Goal: Task Accomplishment & Management: Manage account settings

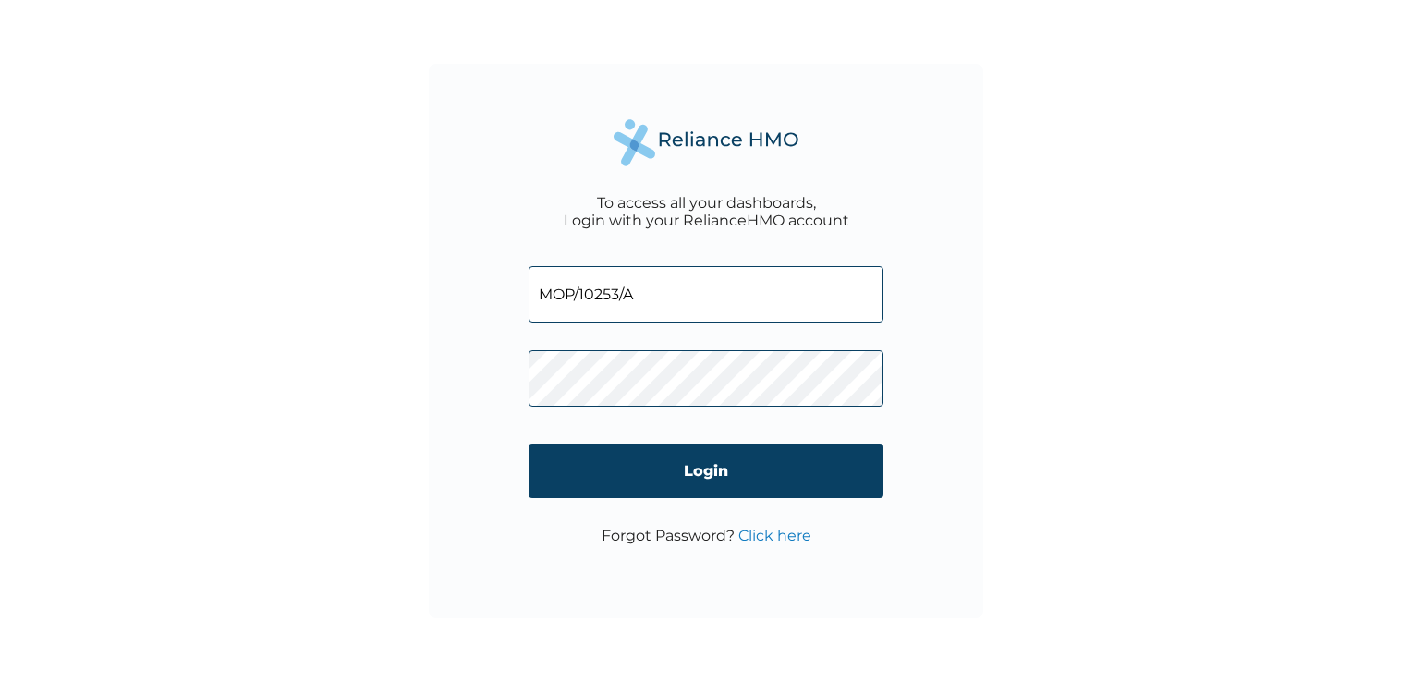
click at [728, 461] on input "Login" at bounding box center [706, 471] width 355 height 55
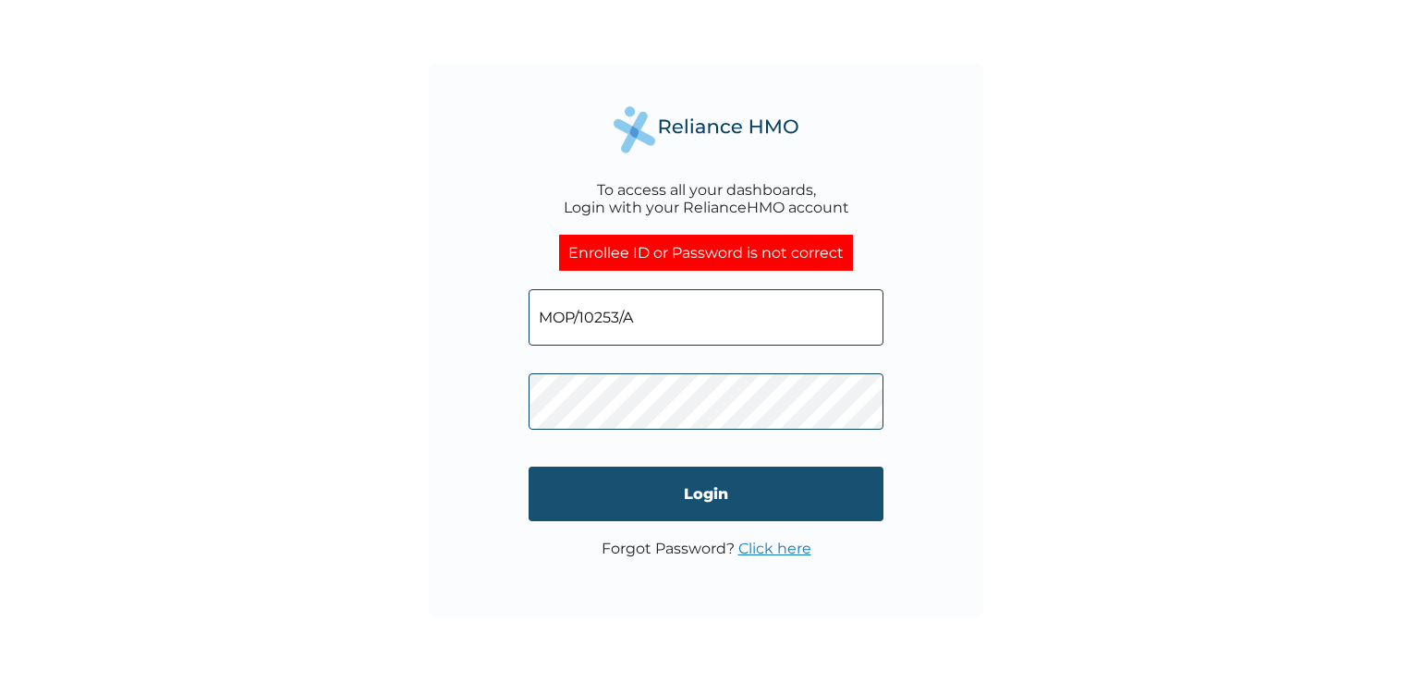
click at [702, 481] on input "Login" at bounding box center [706, 494] width 355 height 55
click at [699, 489] on input "Login" at bounding box center [706, 494] width 355 height 55
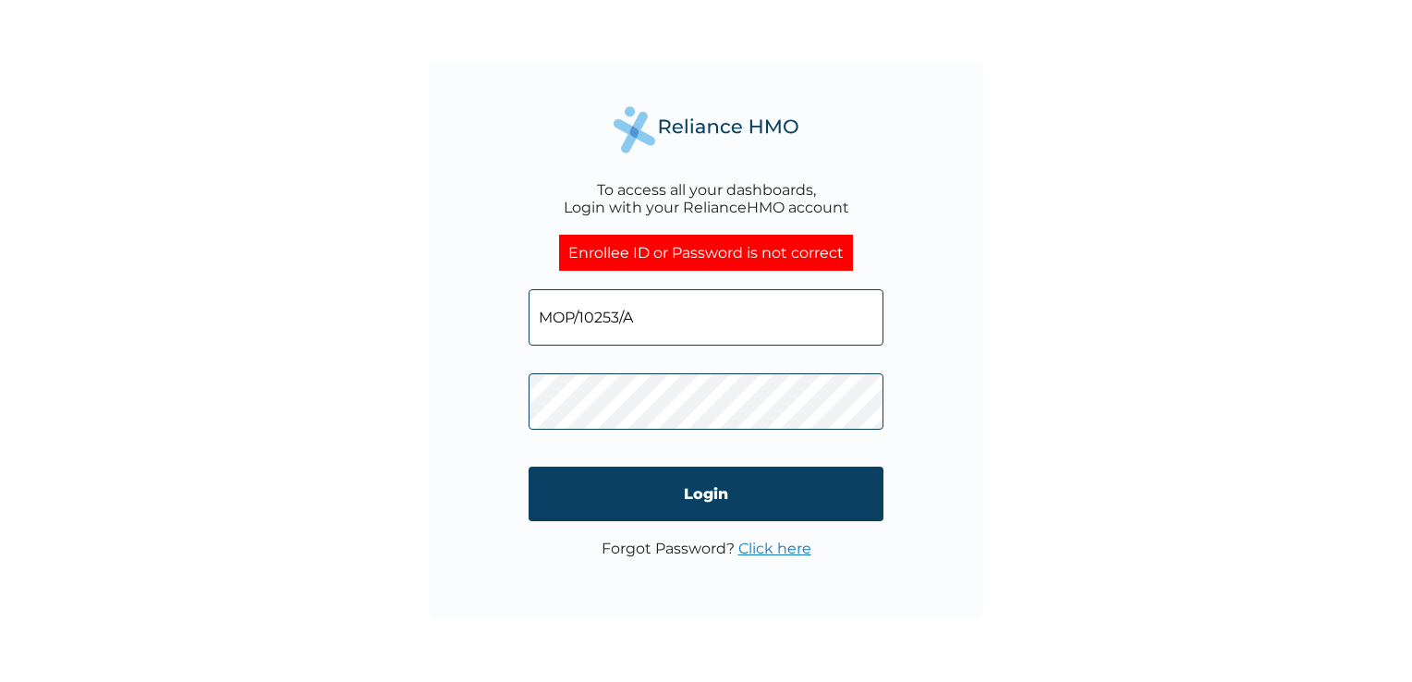
click at [634, 312] on input "MOP/10253/A" at bounding box center [706, 317] width 355 height 56
click at [974, 429] on div "To access all your dashboards, Login with your RelianceHMO account Enrollee ID …" at bounding box center [706, 341] width 554 height 554
click at [776, 552] on link "Click here" at bounding box center [774, 549] width 73 height 18
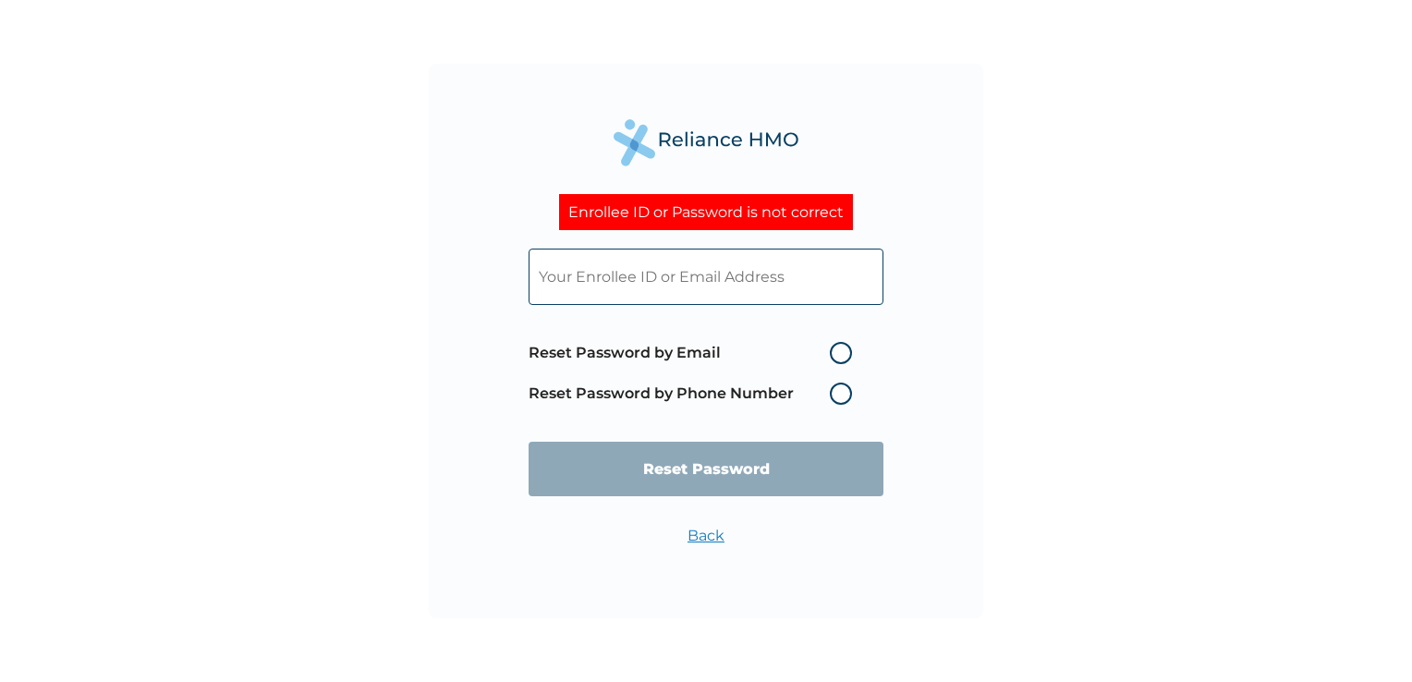
click at [836, 356] on label "Reset Password by Email" at bounding box center [695, 353] width 333 height 22
click at [834, 356] on input "Reset Password by Email" at bounding box center [819, 353] width 30 height 30
radio input "true"
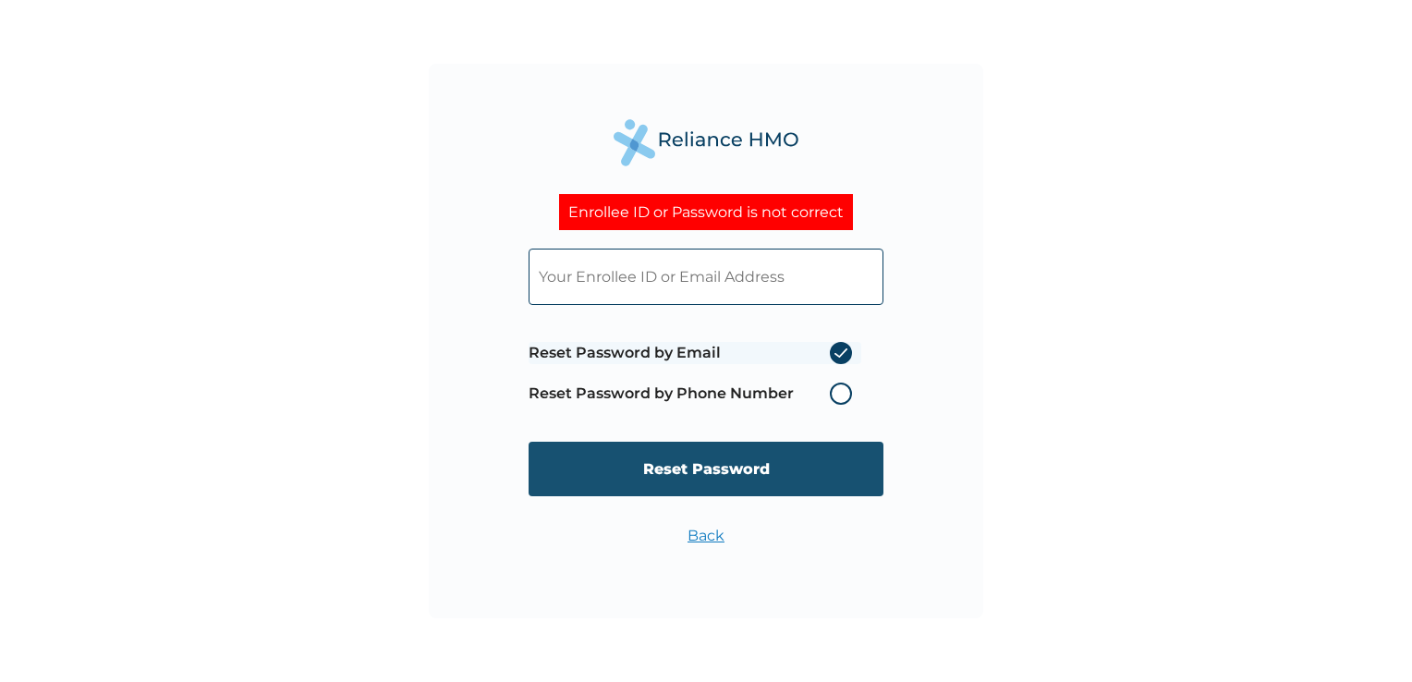
click at [720, 464] on input "Reset Password" at bounding box center [706, 469] width 355 height 55
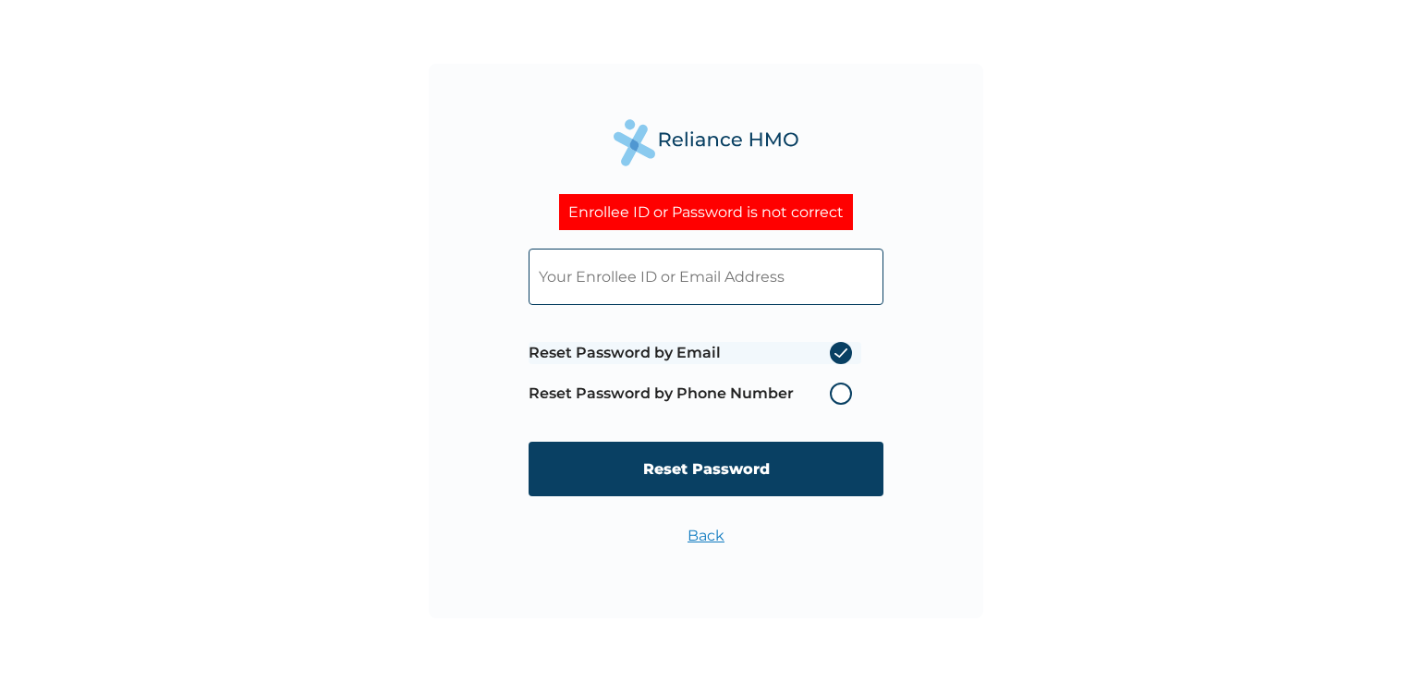
click at [574, 283] on input "text" at bounding box center [706, 277] width 355 height 56
type input "Priscilla.Iyoriobhe@forvismazars.com.ng"
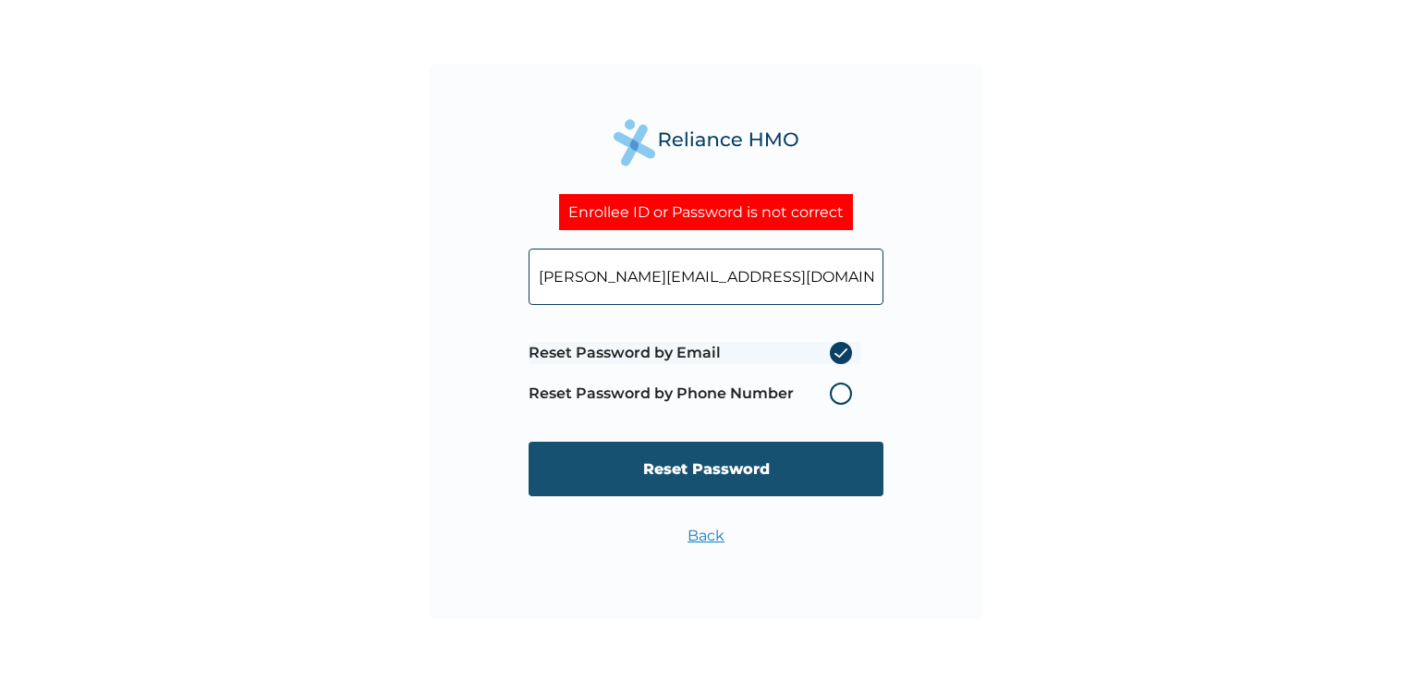
click at [719, 461] on input "Reset Password" at bounding box center [706, 469] width 355 height 55
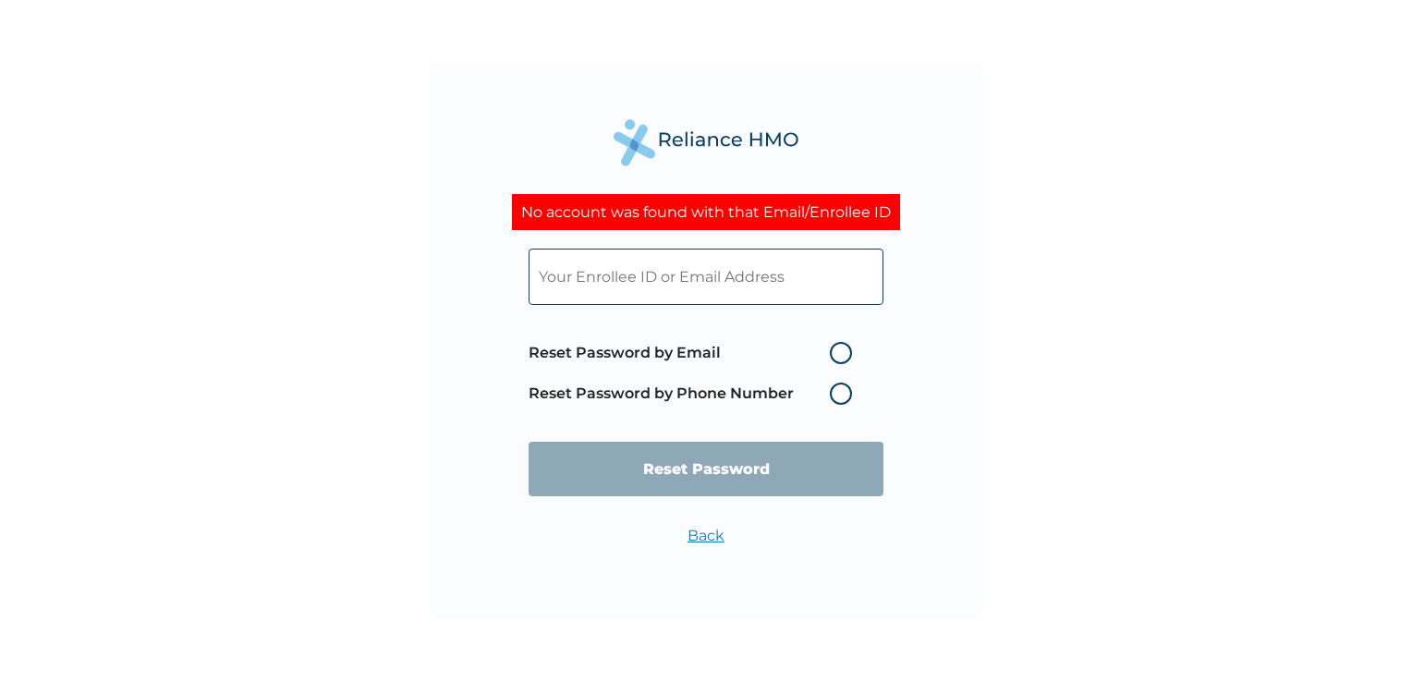
click at [650, 265] on input "text" at bounding box center [706, 277] width 355 height 56
type input "priscilla.iyoriobhe@forvismazars.com"
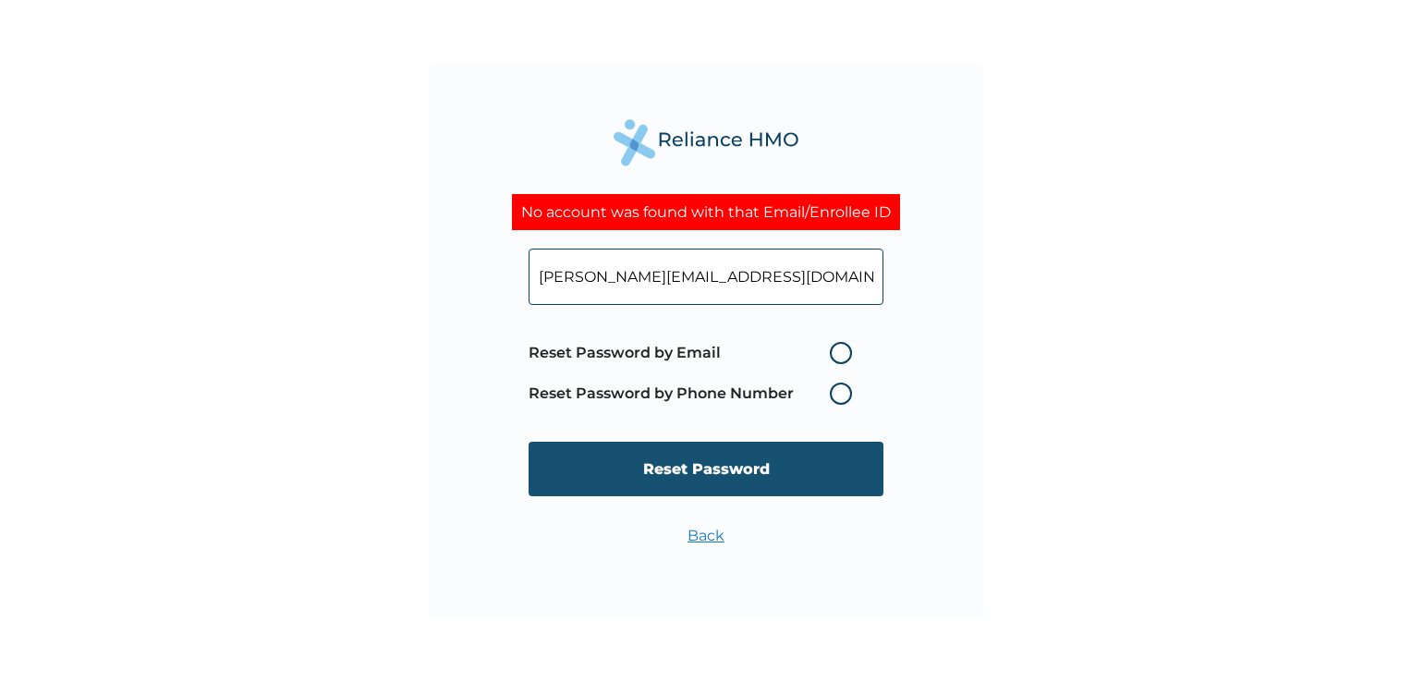
click at [702, 471] on input "Reset Password" at bounding box center [706, 469] width 355 height 55
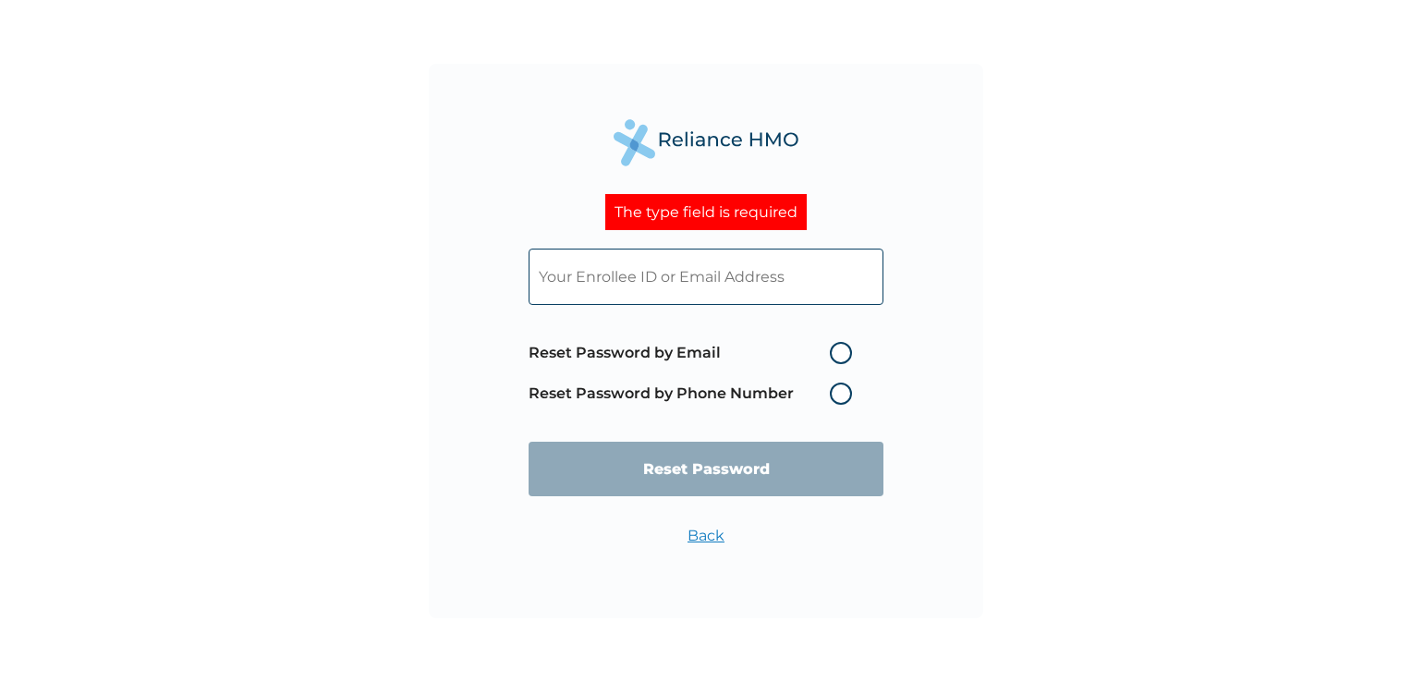
click at [680, 277] on input "text" at bounding box center [706, 277] width 355 height 56
type input "priscilla.iyoriobhe@forvismazars.com"
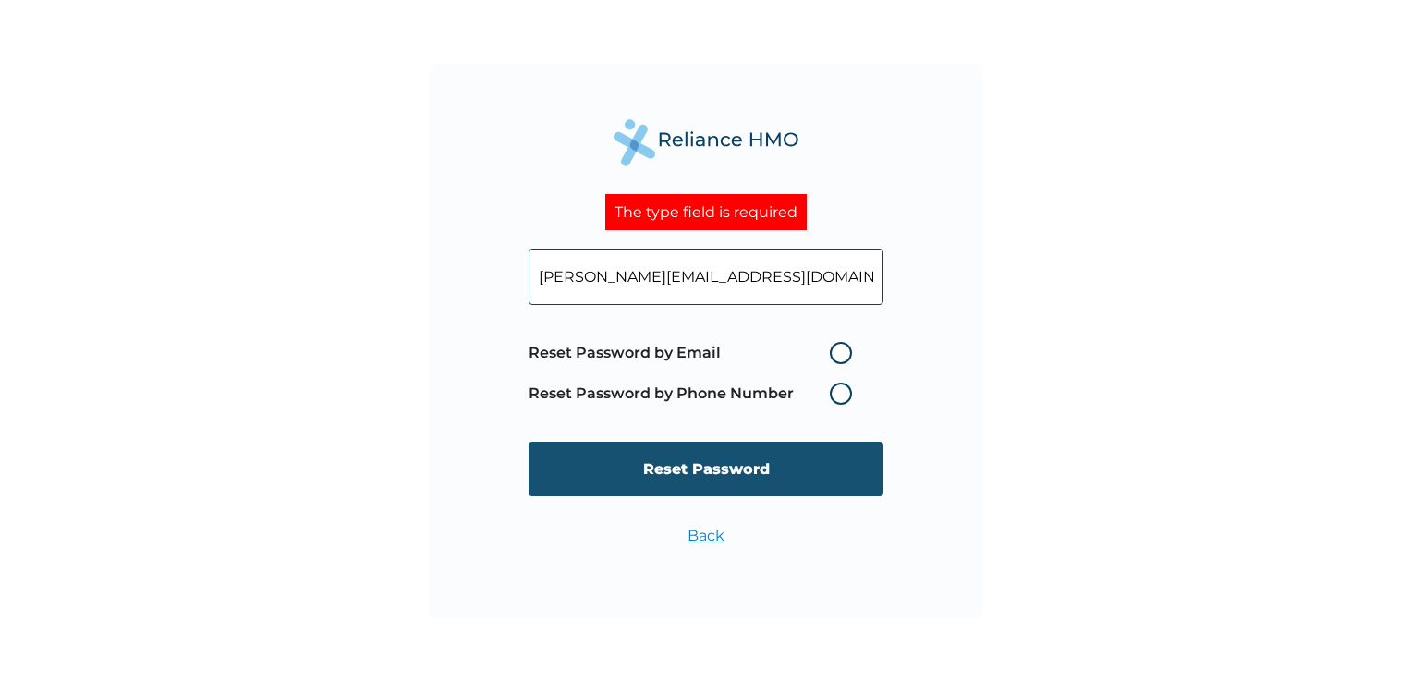
click at [695, 466] on input "Reset Password" at bounding box center [706, 469] width 355 height 55
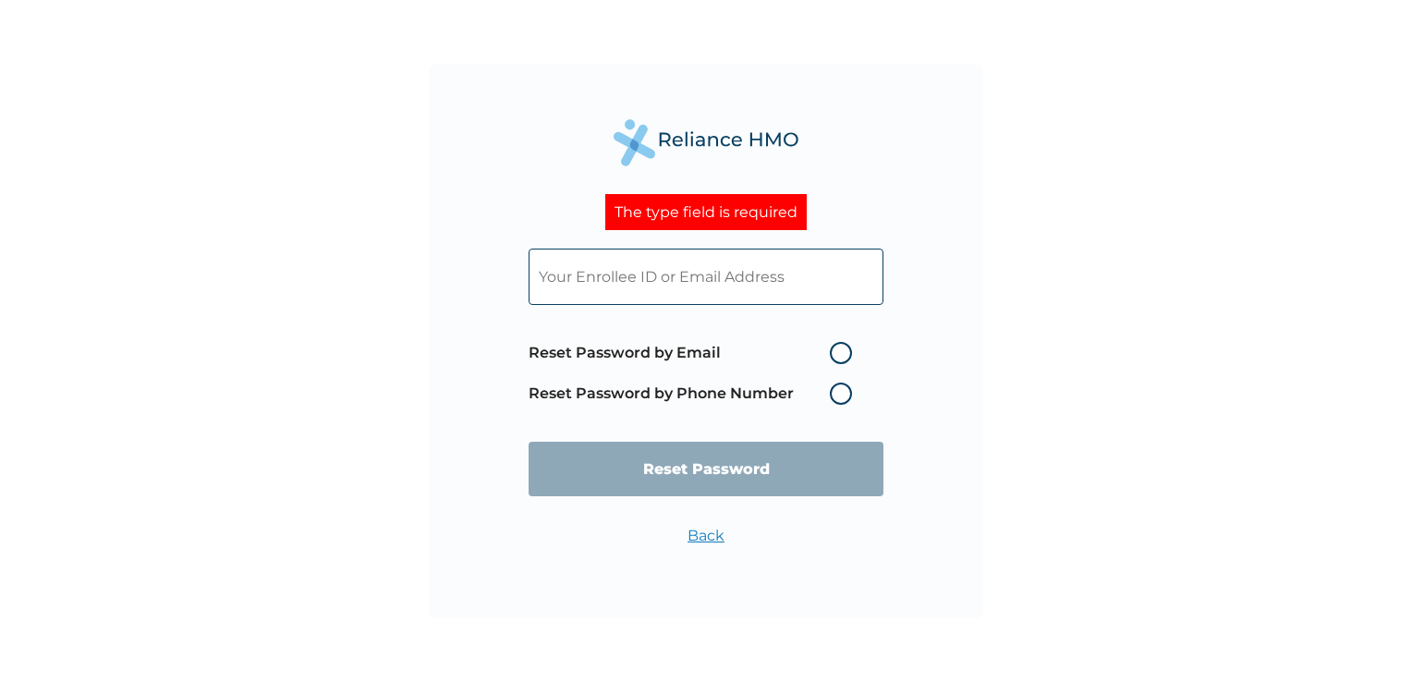
click at [628, 279] on input "text" at bounding box center [706, 277] width 355 height 56
type input "priscilla.iyoriobhe@forvismazars.com"
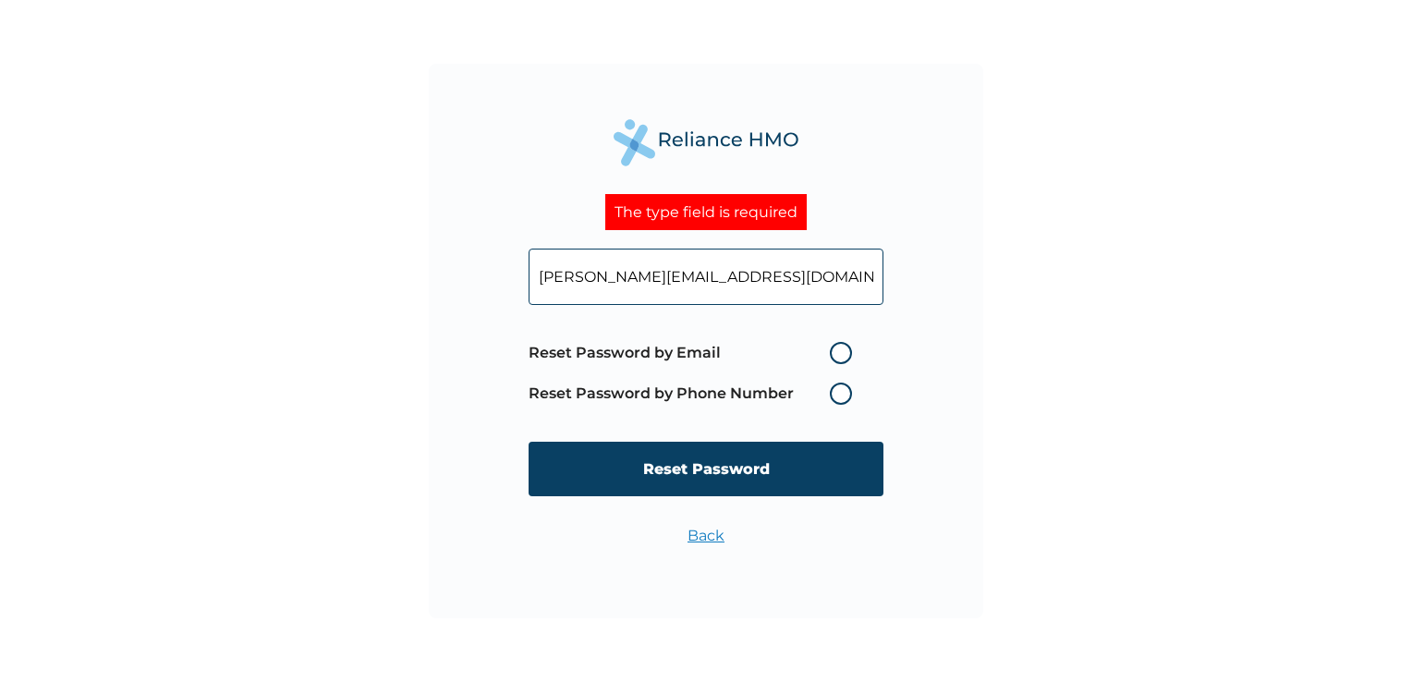
click at [843, 353] on label "Reset Password by Email" at bounding box center [695, 353] width 333 height 22
click at [834, 353] on input "Reset Password by Email" at bounding box center [819, 353] width 30 height 30
radio input "true"
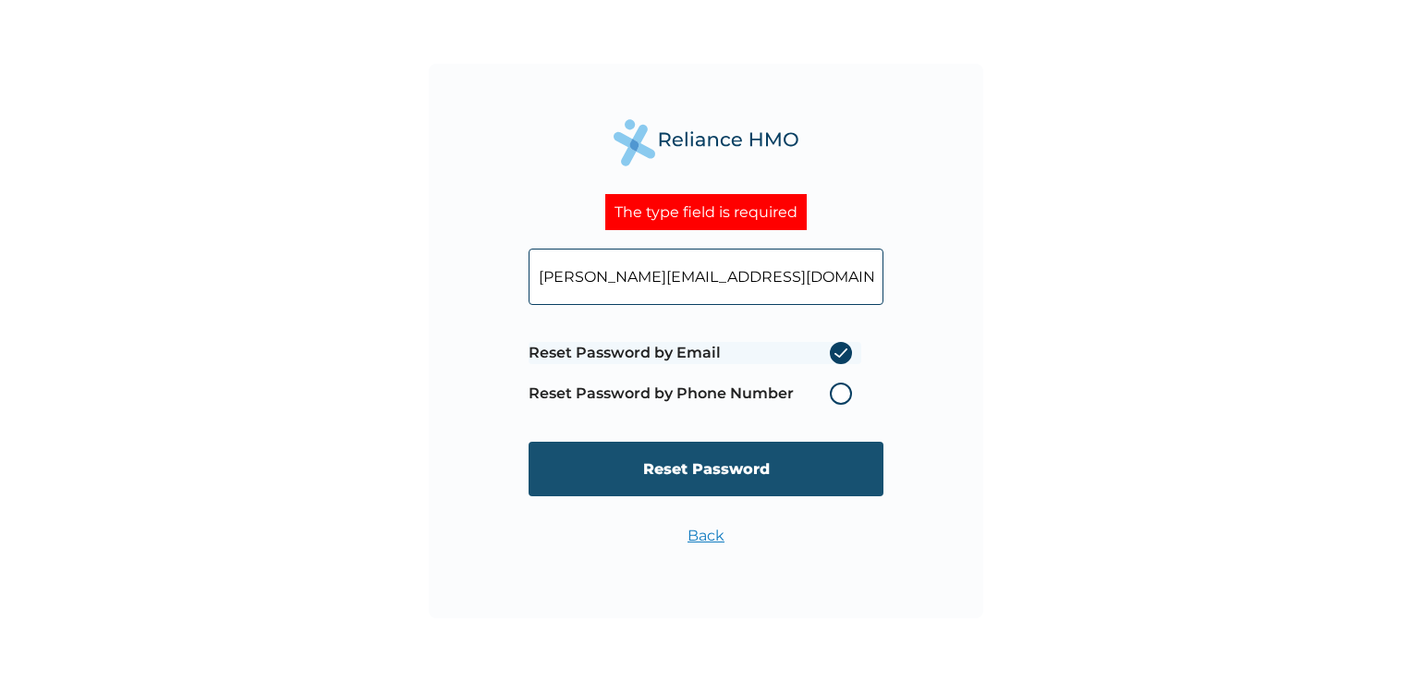
click at [694, 471] on input "Reset Password" at bounding box center [706, 469] width 355 height 55
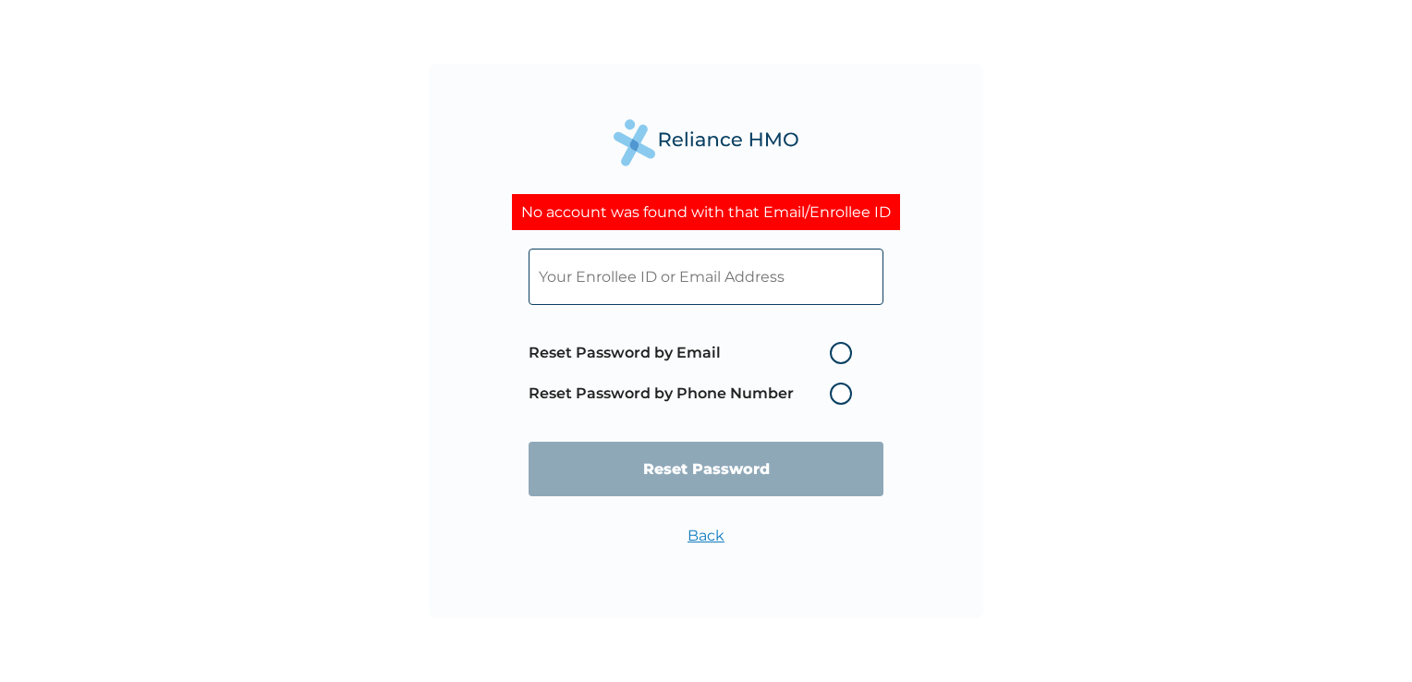
click at [839, 401] on label "Reset Password by Phone Number" at bounding box center [695, 394] width 333 height 22
click at [842, 358] on label "Reset Password by Email" at bounding box center [695, 353] width 333 height 22
click at [834, 358] on input "Reset Password by Email" at bounding box center [819, 353] width 30 height 30
radio input "true"
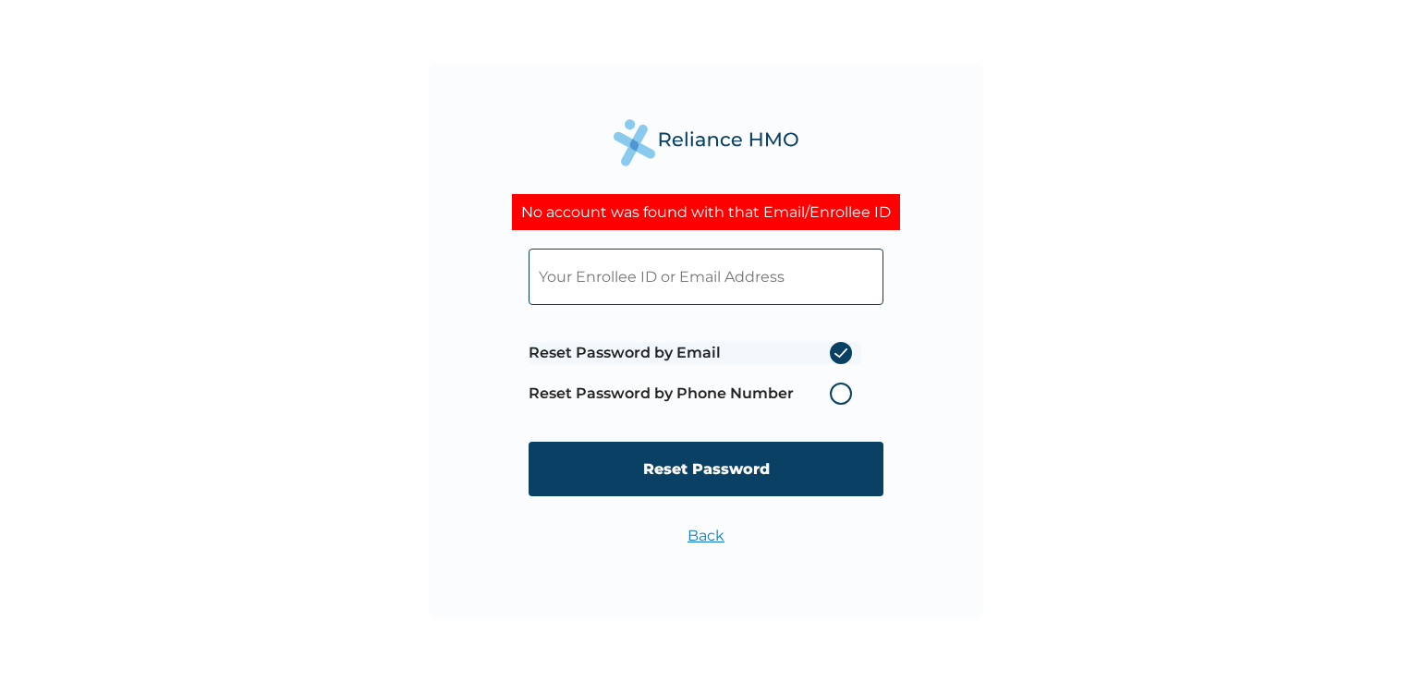
click at [839, 392] on label "Reset Password by Phone Number" at bounding box center [695, 394] width 333 height 22
click at [839, 351] on label "Reset Password by Email" at bounding box center [695, 353] width 333 height 22
click at [834, 351] on input "Reset Password by Email" at bounding box center [819, 353] width 30 height 30
click at [839, 351] on label "Reset Password by Email" at bounding box center [695, 353] width 333 height 22
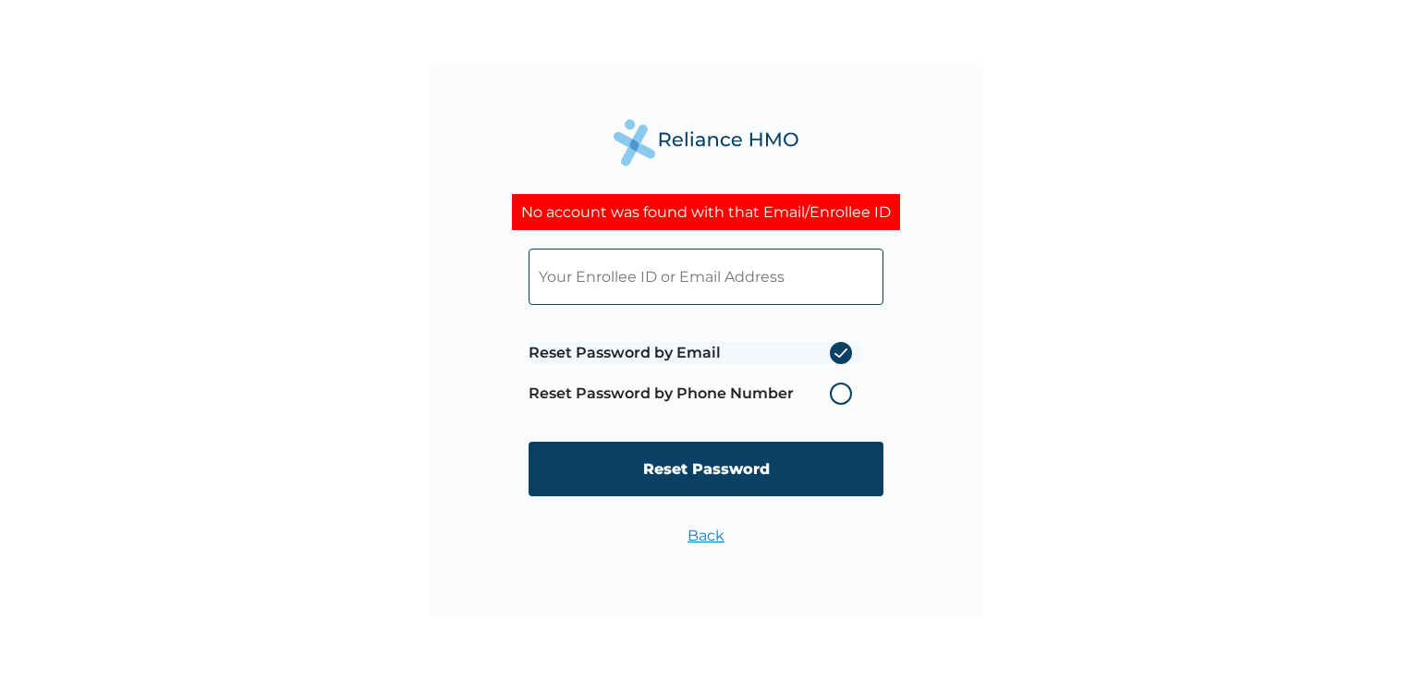
click at [834, 351] on input "Reset Password by Email" at bounding box center [819, 353] width 30 height 30
click at [850, 387] on label "Reset Password by Phone Number" at bounding box center [695, 394] width 333 height 22
click at [717, 534] on link "Back" at bounding box center [706, 536] width 37 height 18
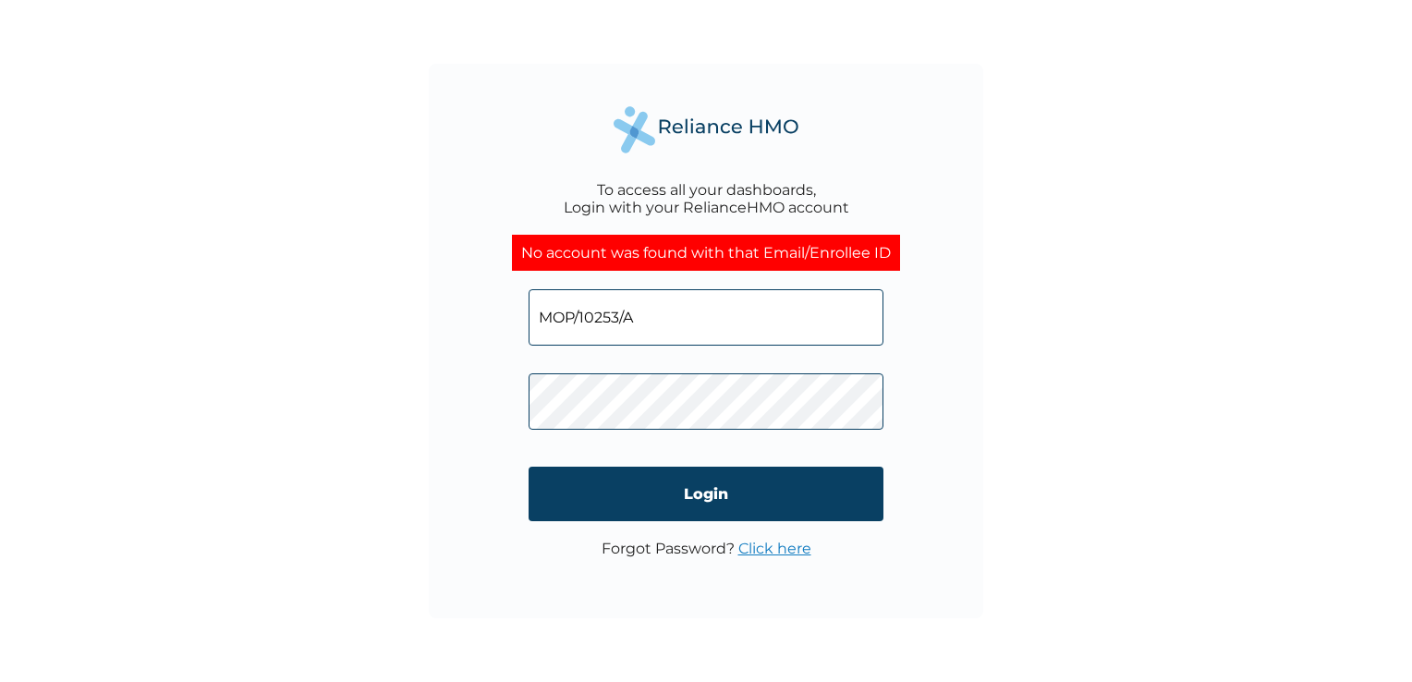
click at [779, 546] on link "Click here" at bounding box center [774, 549] width 73 height 18
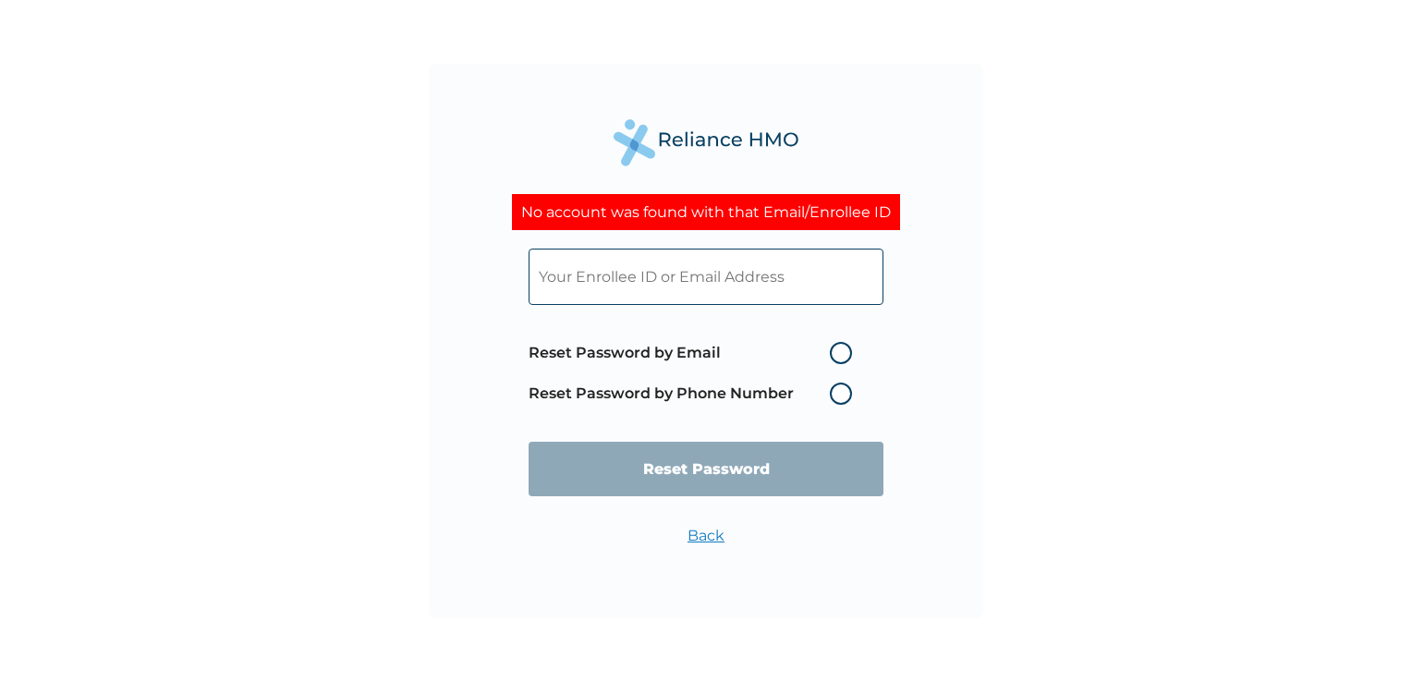
click at [832, 390] on label "Reset Password by Phone Number" at bounding box center [695, 394] width 333 height 22
click at [836, 391] on label "Reset Password by Phone Number" at bounding box center [695, 394] width 333 height 22
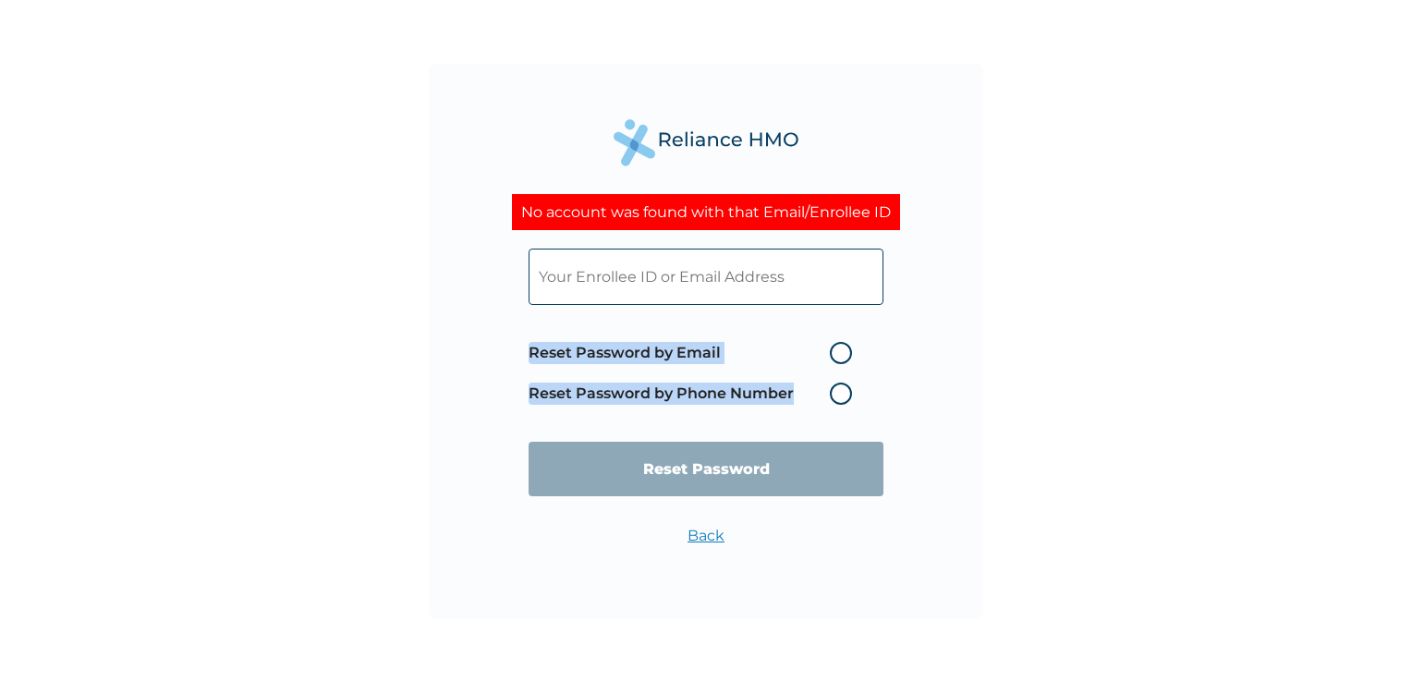
click at [836, 391] on label "Reset Password by Phone Number" at bounding box center [695, 394] width 333 height 22
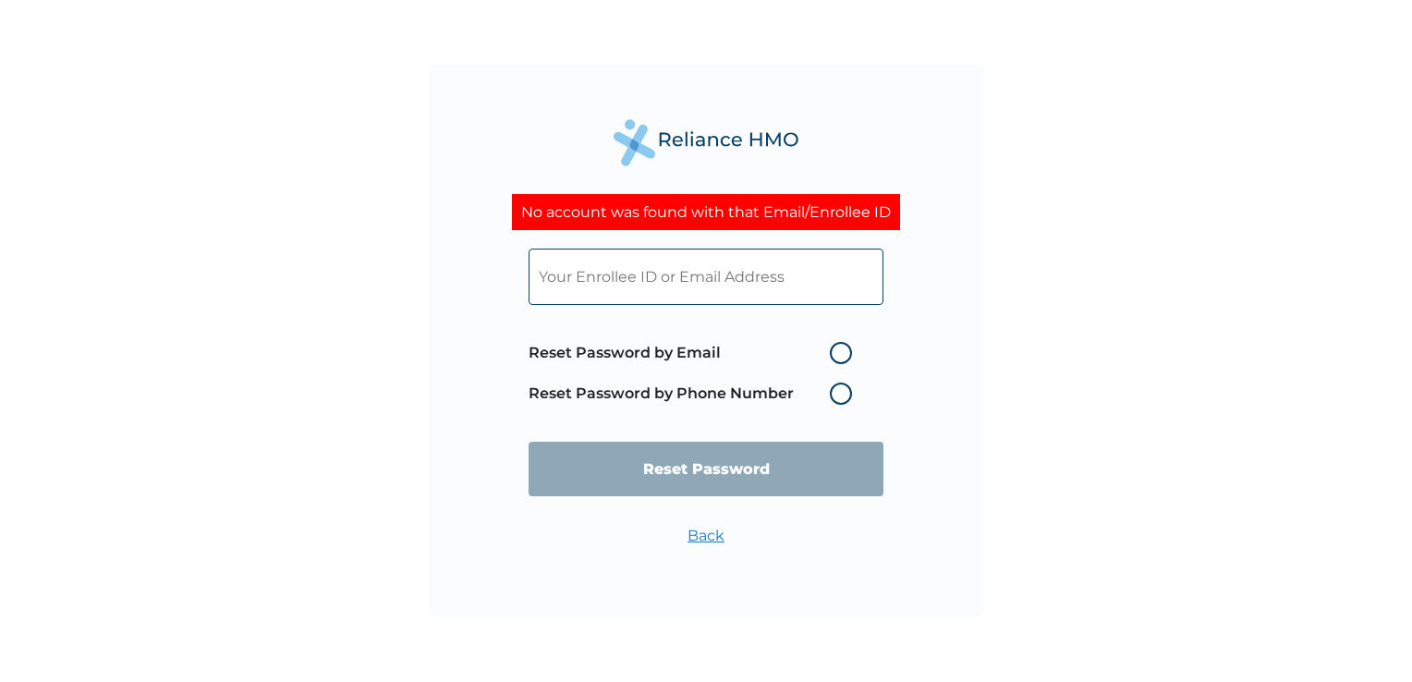
click at [836, 391] on label "Reset Password by Phone Number" at bounding box center [695, 394] width 333 height 22
click at [699, 536] on link "Back" at bounding box center [706, 536] width 37 height 18
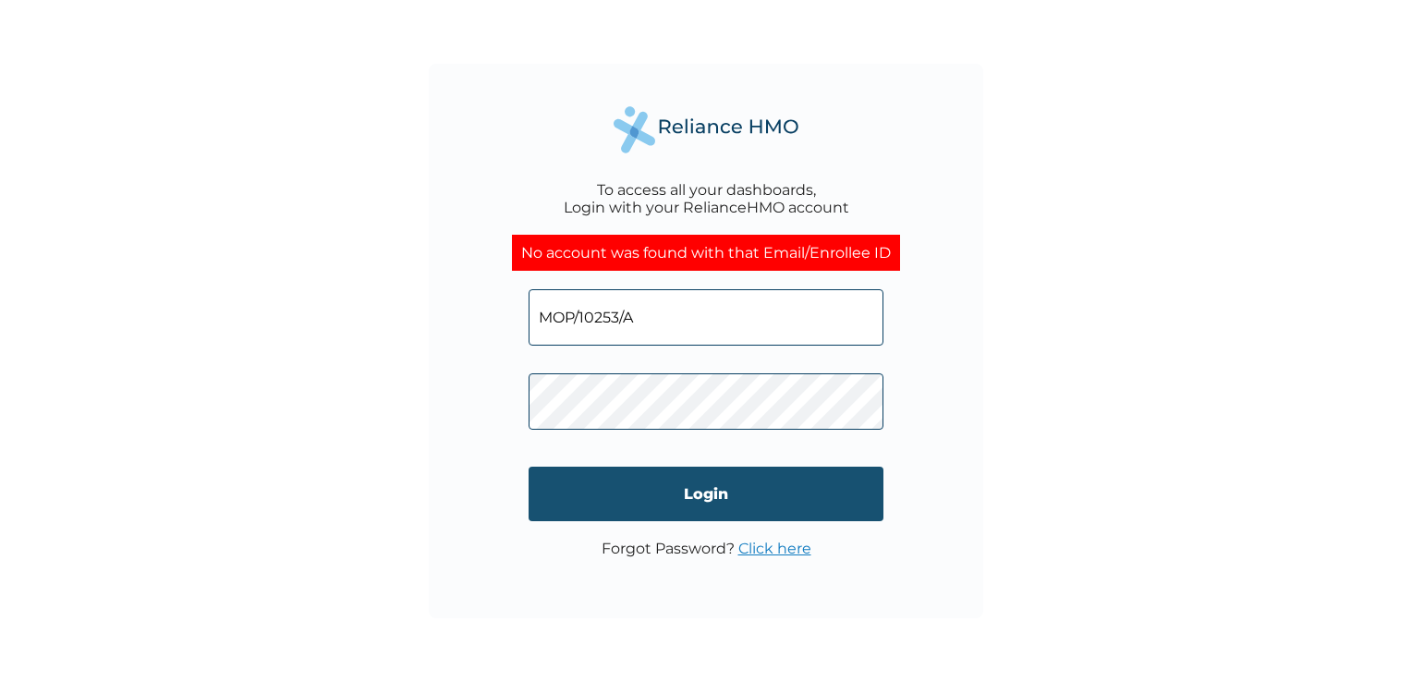
click at [713, 505] on input "Login" at bounding box center [706, 494] width 355 height 55
click at [725, 487] on input "Login" at bounding box center [706, 494] width 355 height 55
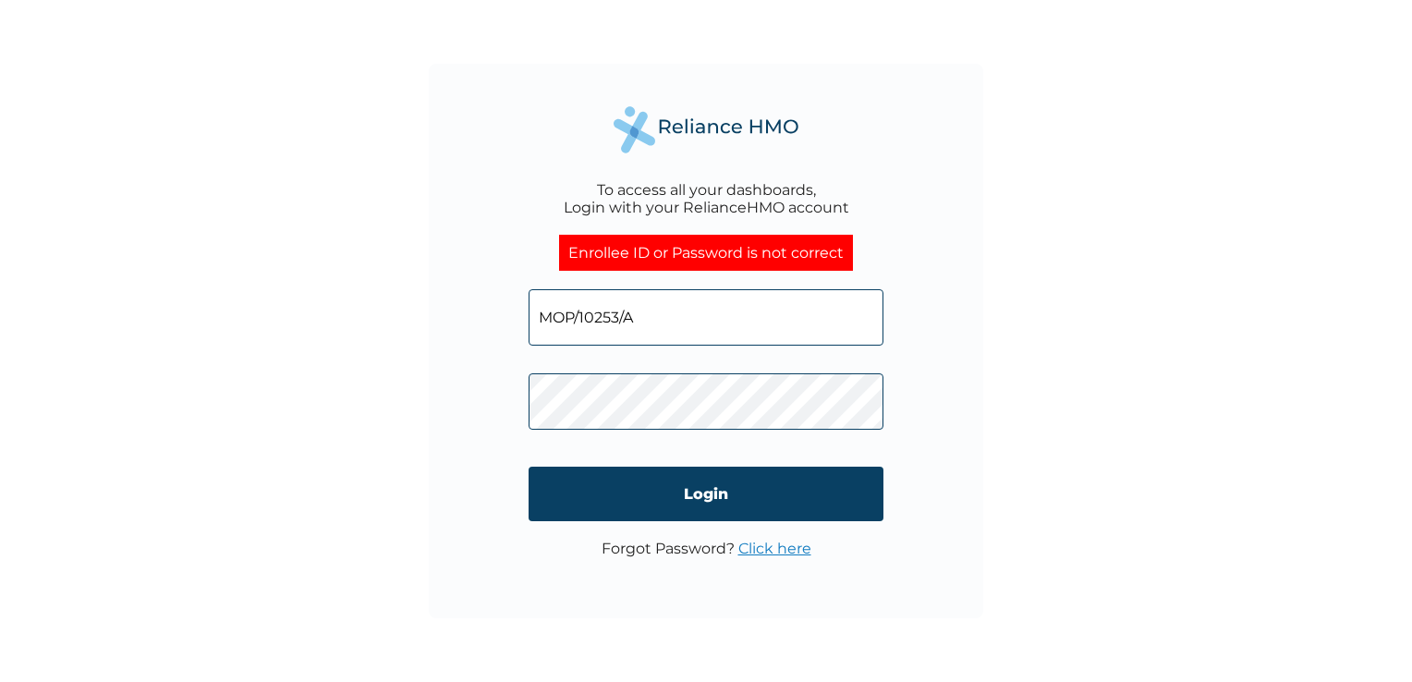
click at [787, 553] on link "Click here" at bounding box center [774, 549] width 73 height 18
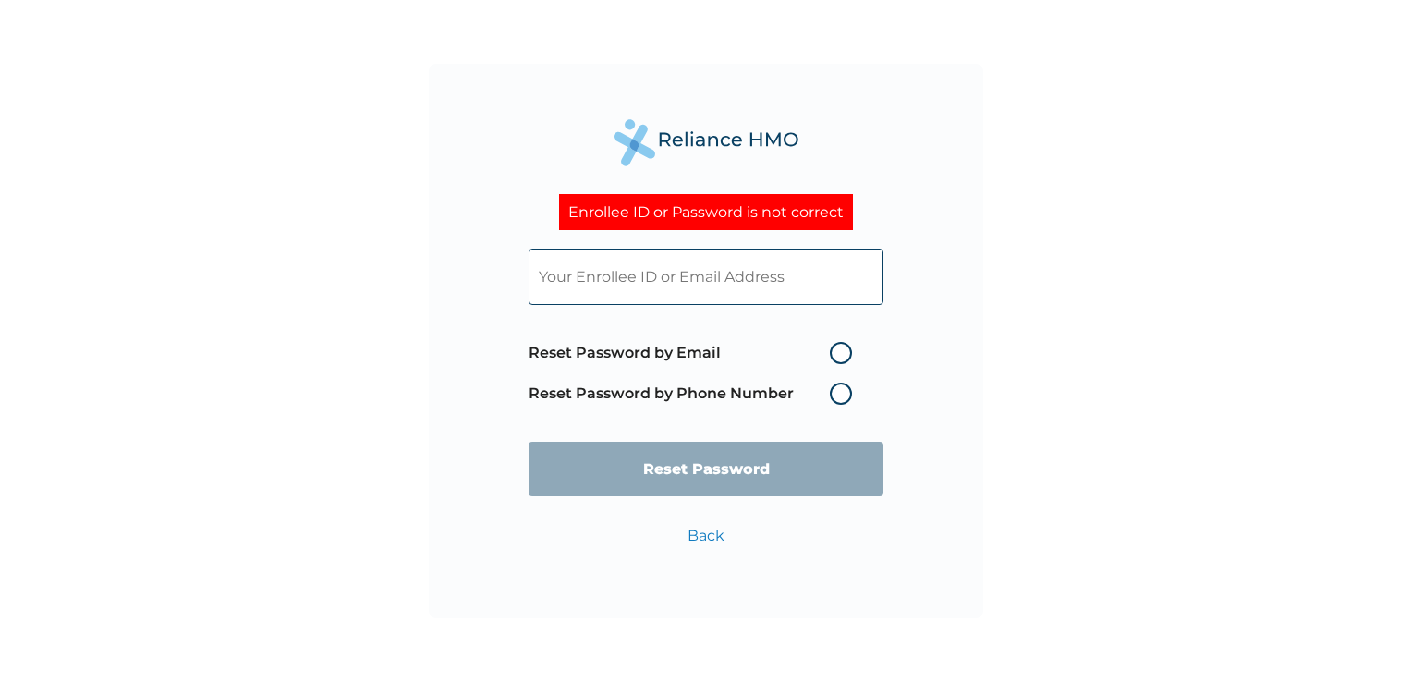
click at [839, 400] on label "Reset Password by Phone Number" at bounding box center [695, 394] width 333 height 22
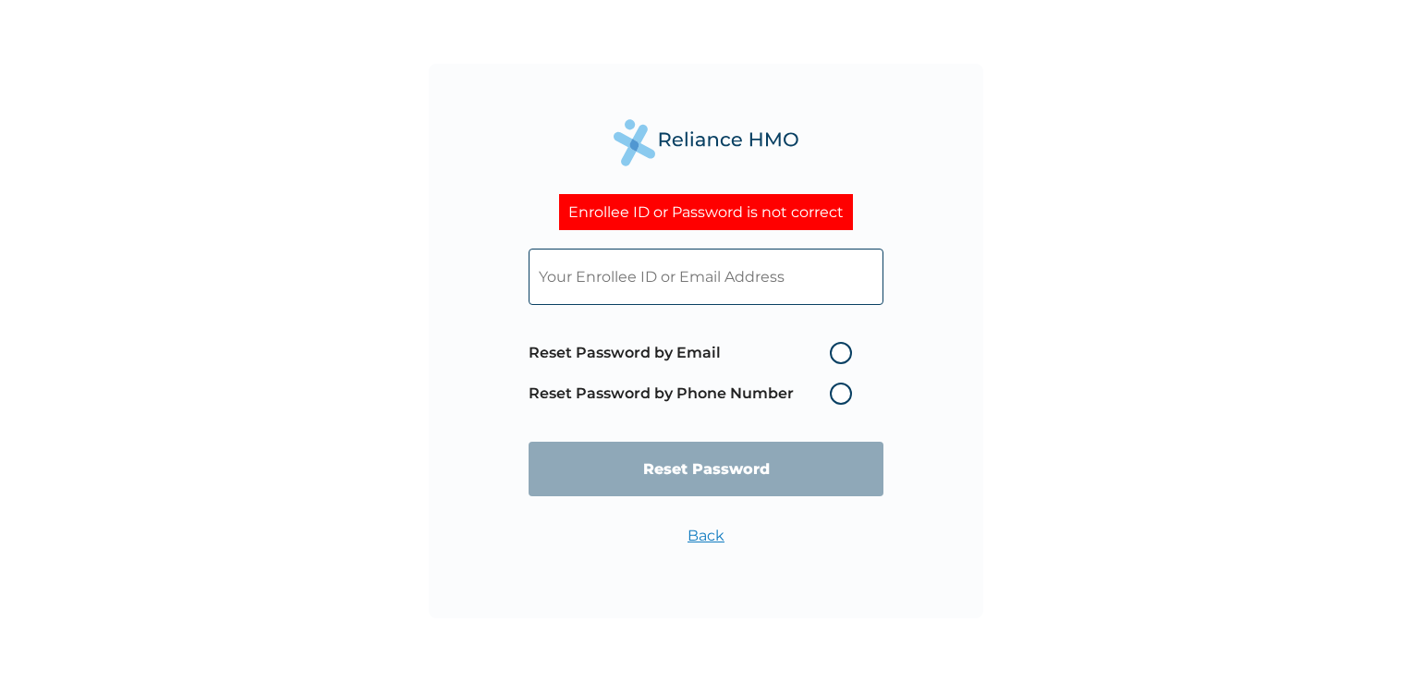
click at [839, 400] on label "Reset Password by Phone Number" at bounding box center [695, 394] width 333 height 22
click at [839, 388] on label "Reset Password by Phone Number" at bounding box center [695, 394] width 333 height 22
click at [841, 391] on label "Reset Password by Phone Number" at bounding box center [695, 394] width 333 height 22
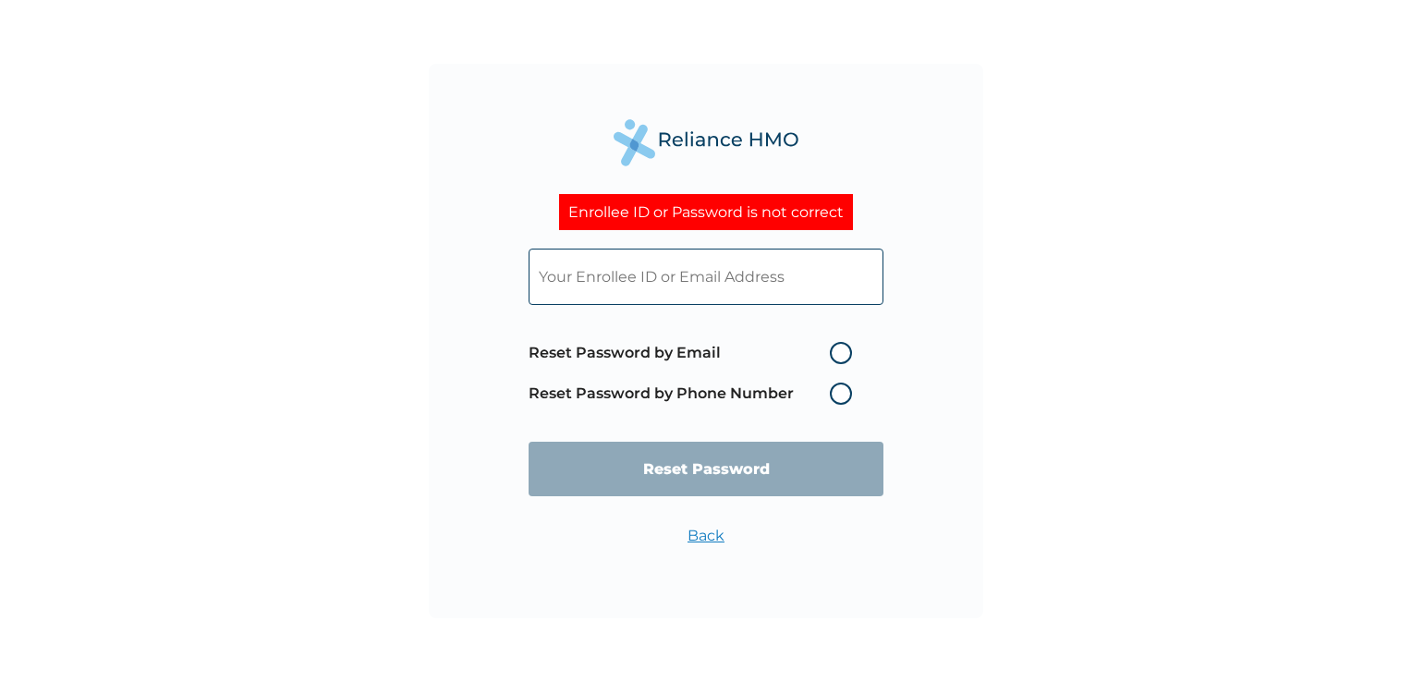
click at [844, 393] on label "Reset Password by Phone Number" at bounding box center [695, 394] width 333 height 22
click at [837, 393] on label "Reset Password by Phone Number" at bounding box center [695, 394] width 333 height 22
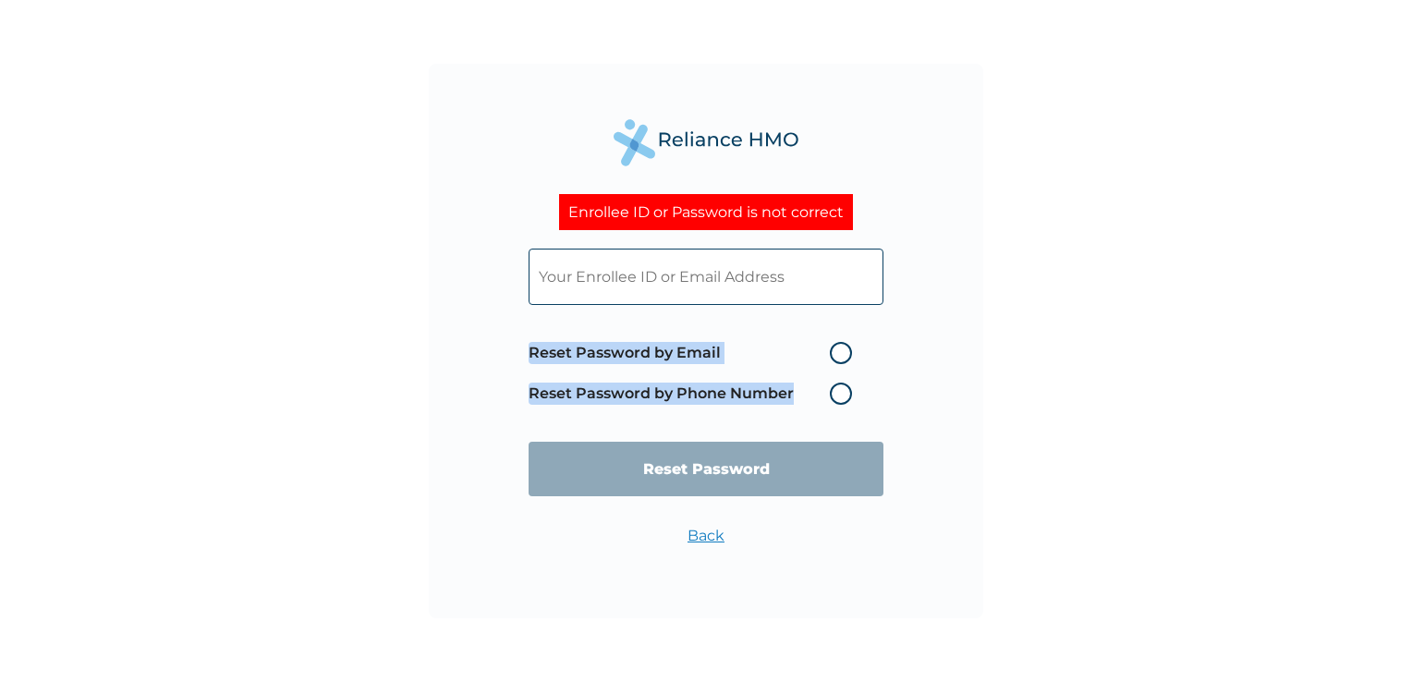
click at [837, 393] on label "Reset Password by Phone Number" at bounding box center [695, 394] width 333 height 22
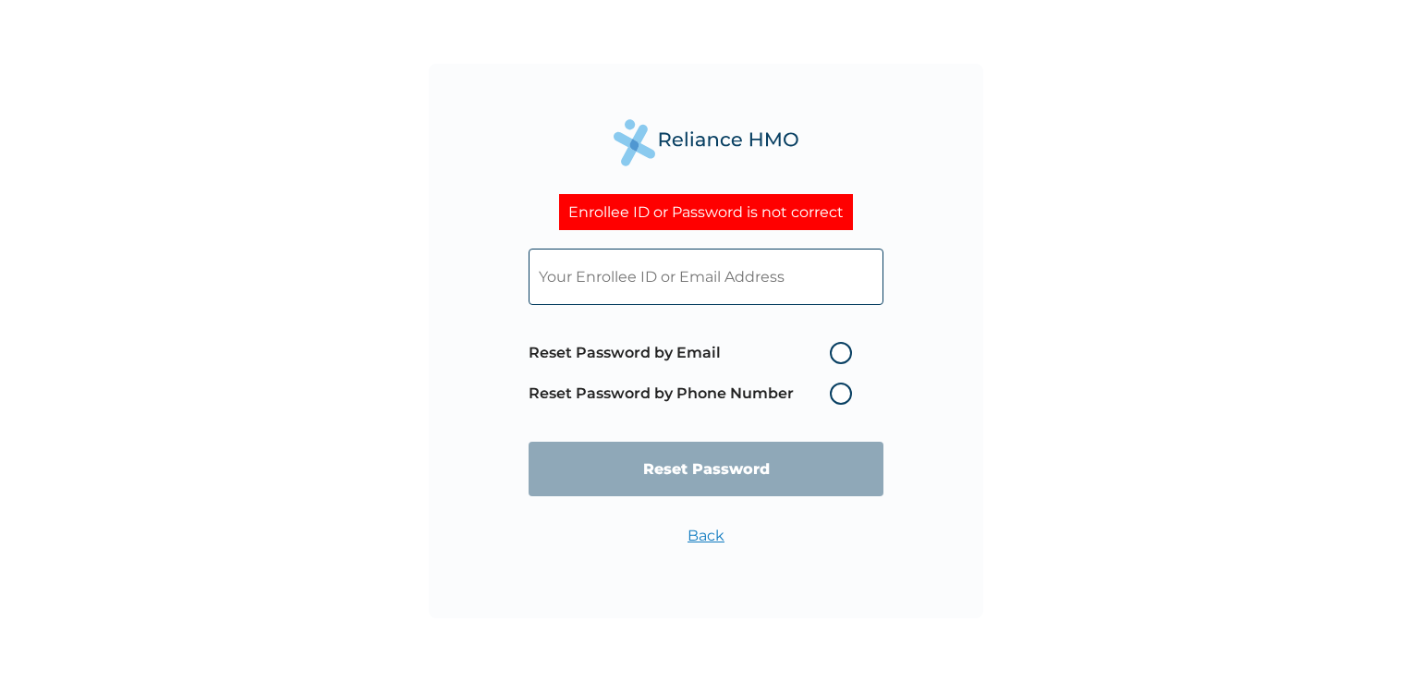
click at [837, 356] on label "Reset Password by Email" at bounding box center [695, 353] width 333 height 22
click at [834, 356] on input "Reset Password by Email" at bounding box center [819, 353] width 30 height 30
radio input "true"
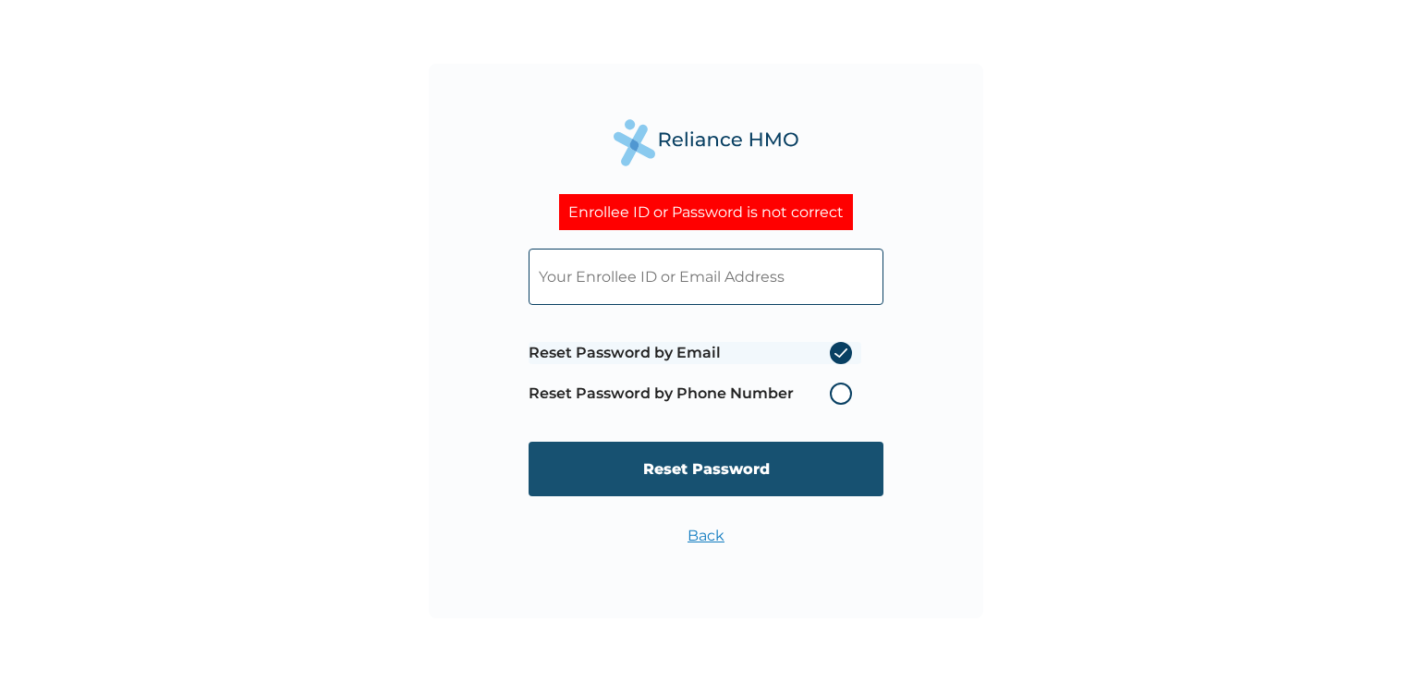
click at [690, 468] on input "Reset Password" at bounding box center [706, 469] width 355 height 55
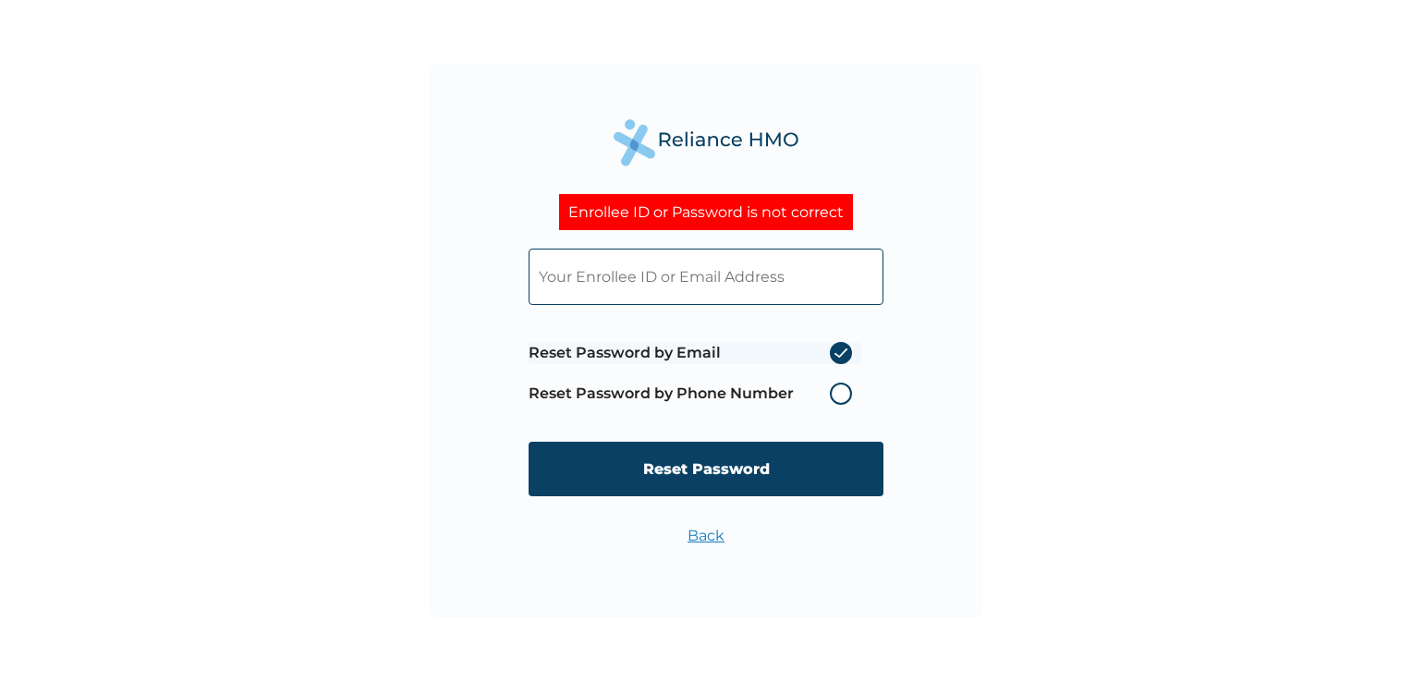
click at [567, 292] on input "text" at bounding box center [706, 277] width 355 height 56
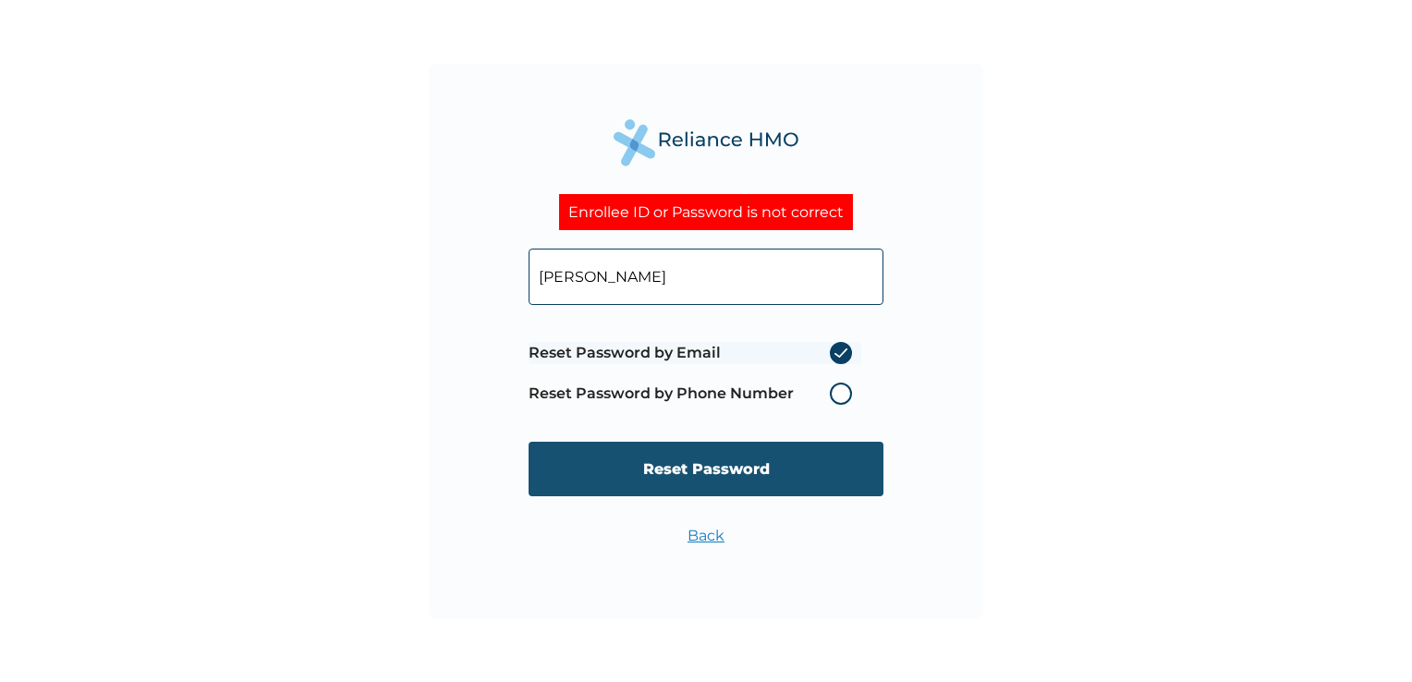
type input "Priscilla Iyoriobhe"
click at [735, 469] on input "Reset Password" at bounding box center [706, 469] width 355 height 55
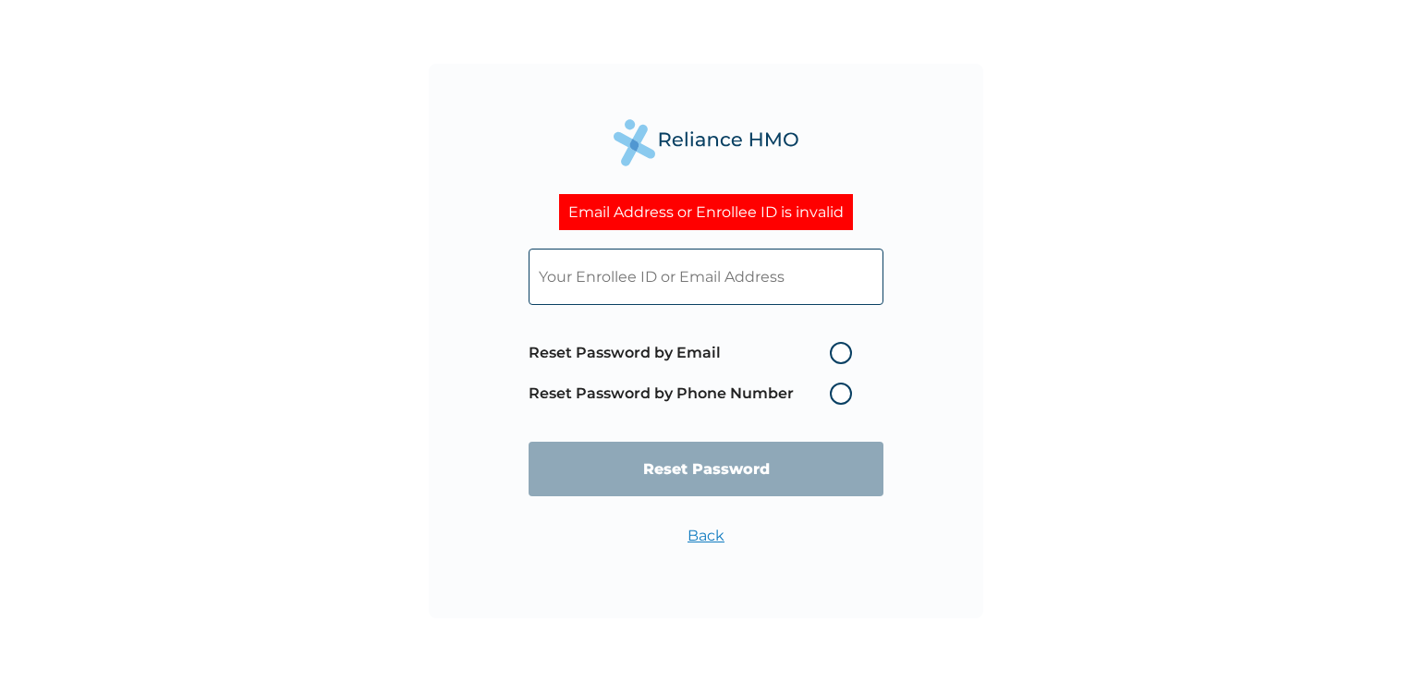
click at [839, 355] on label "Reset Password by Email" at bounding box center [695, 353] width 333 height 22
click at [834, 355] on input "Reset Password by Email" at bounding box center [819, 353] width 30 height 30
radio input "true"
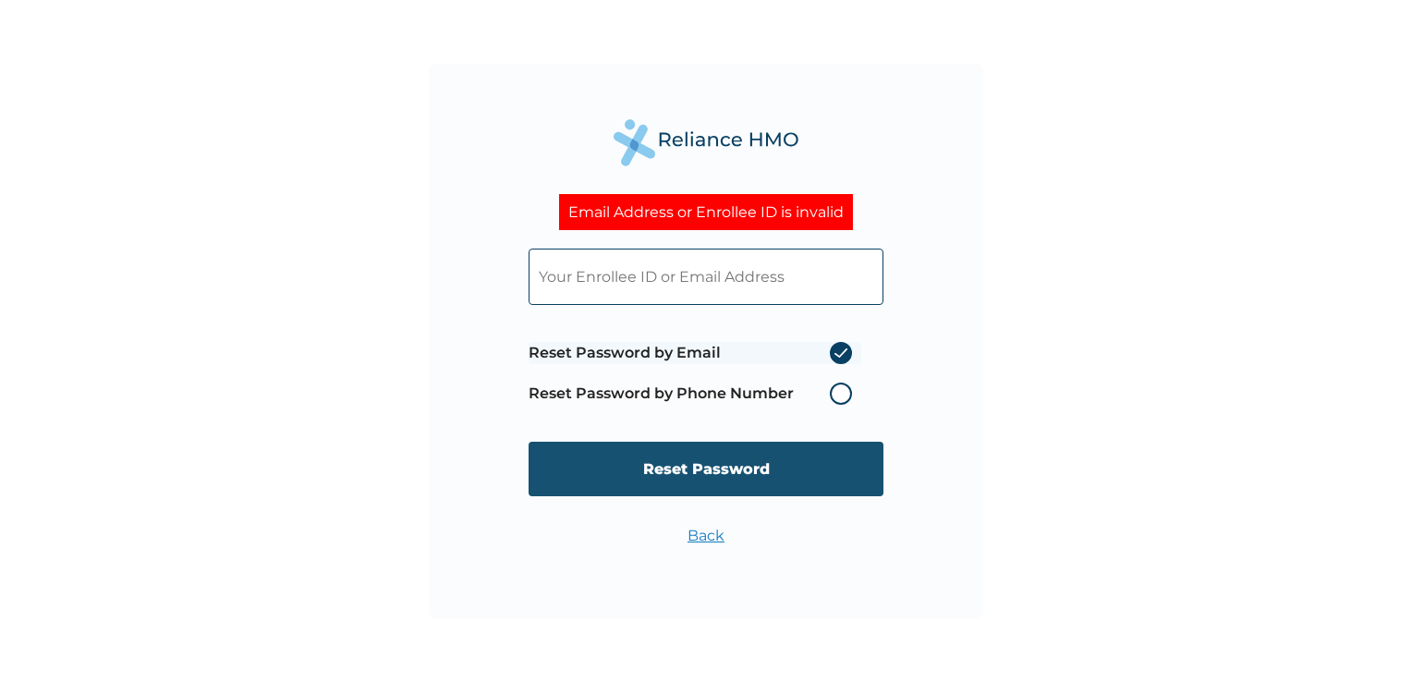
click at [698, 469] on input "Reset Password" at bounding box center [706, 469] width 355 height 55
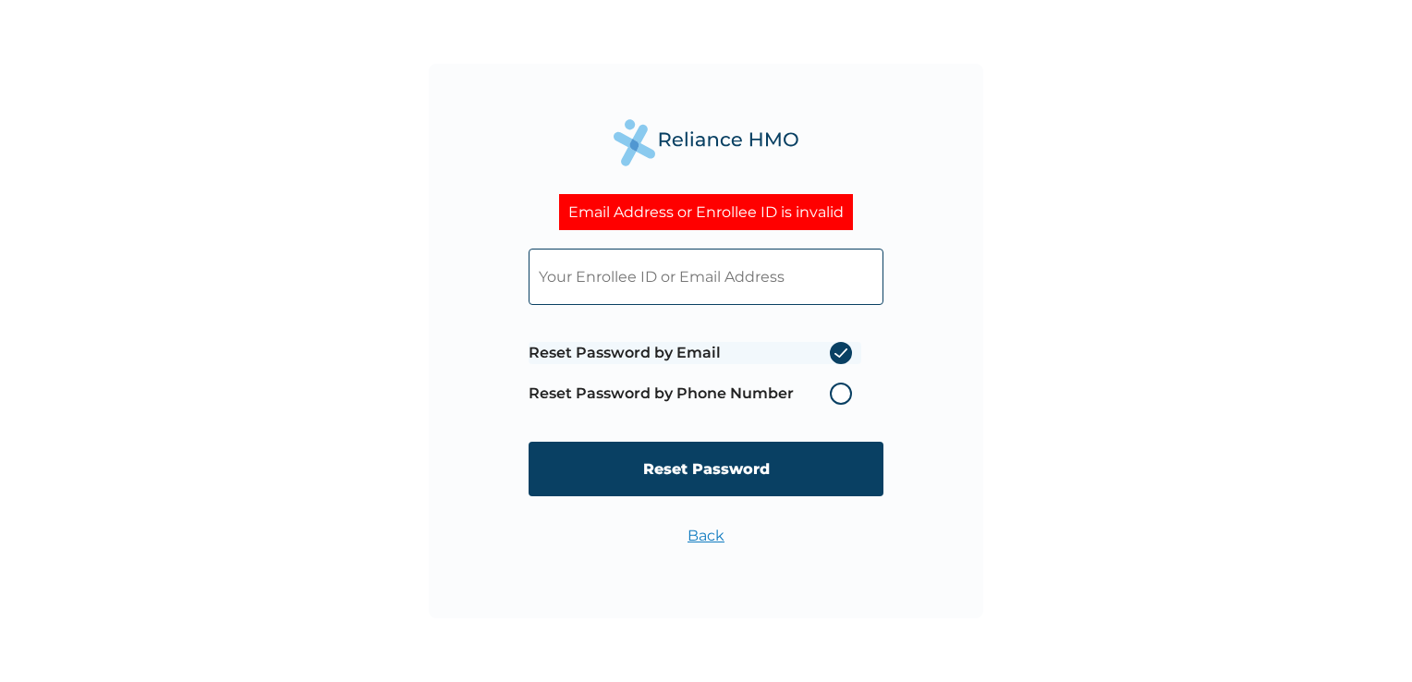
click at [603, 291] on input "text" at bounding box center [706, 277] width 355 height 56
type input "priscilla.iyoriobhe@forvismazars.com"
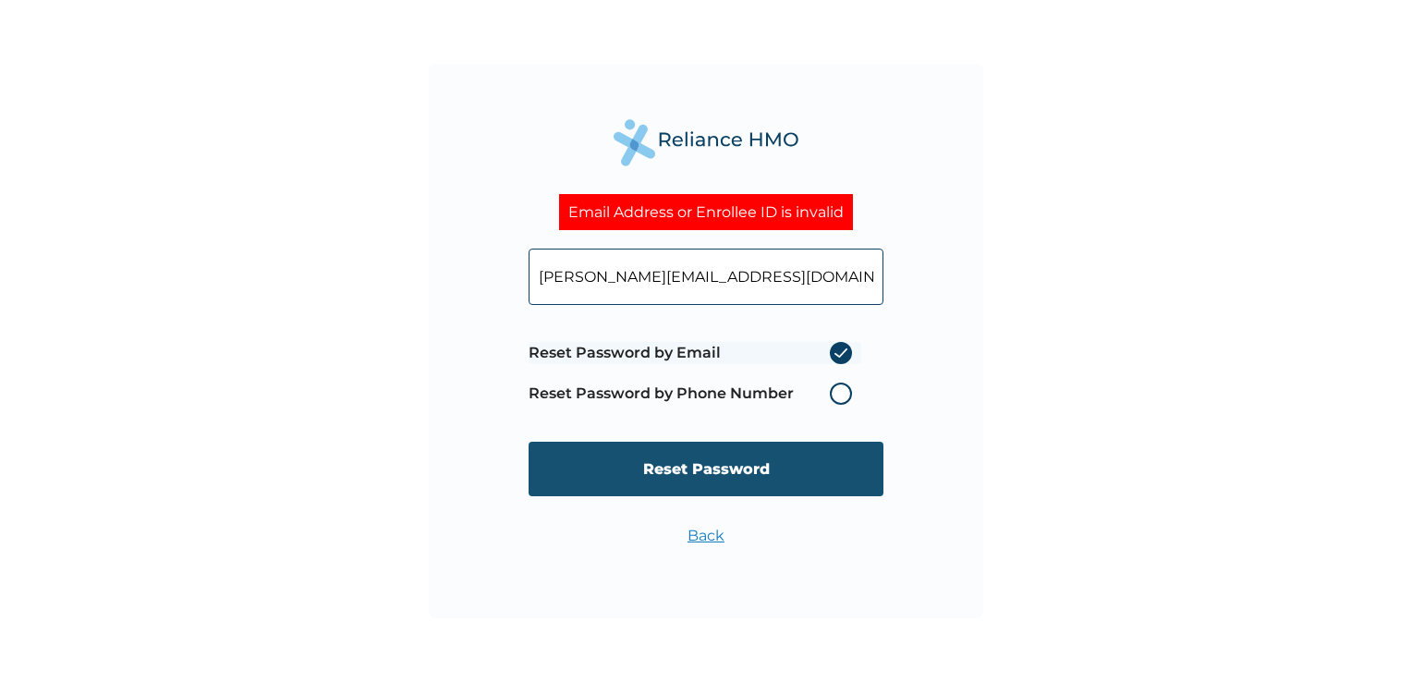
click at [734, 464] on input "Reset Password" at bounding box center [706, 469] width 355 height 55
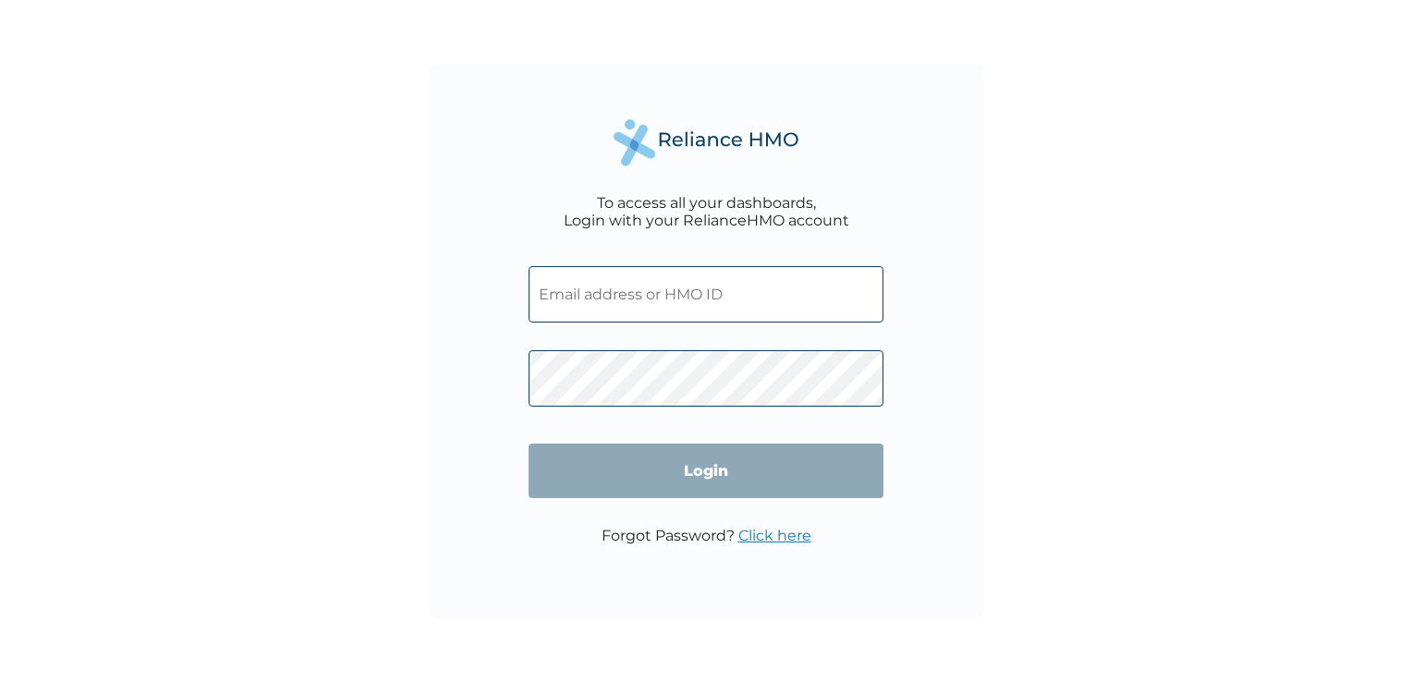
type input "MOP/10253/A"
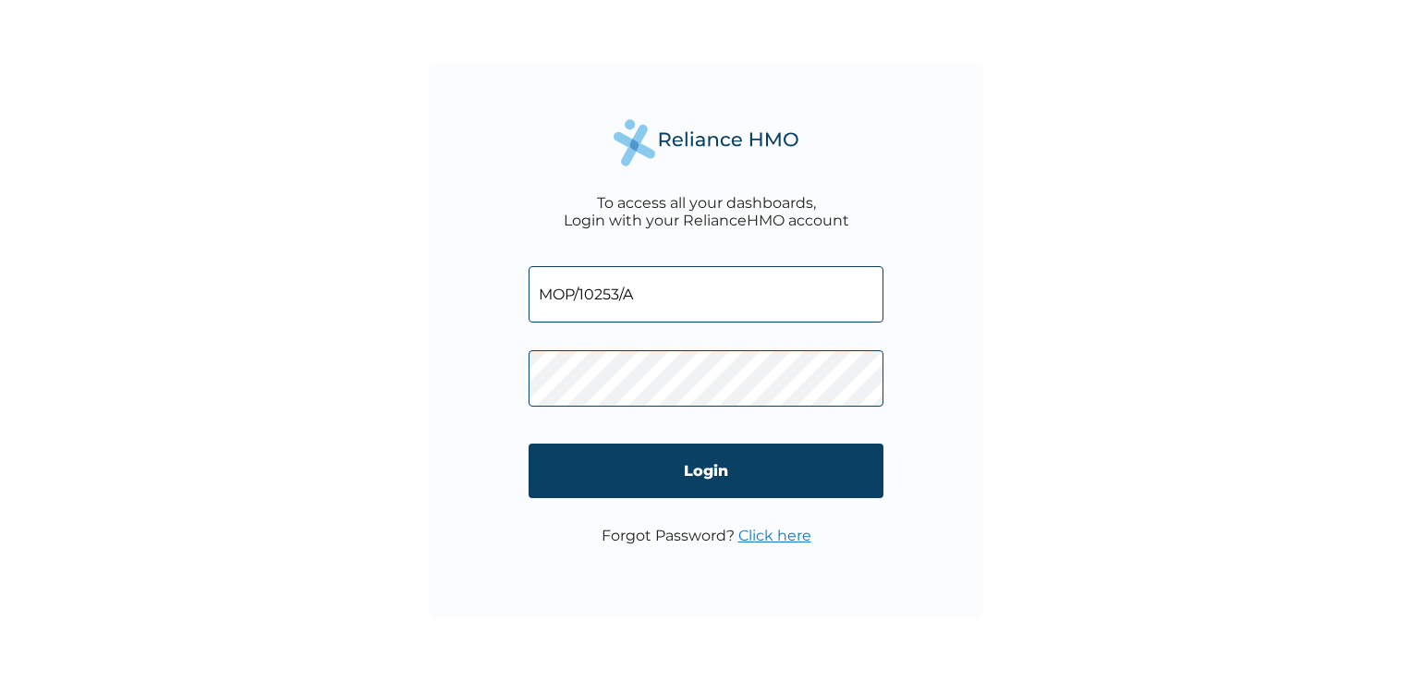
click at [637, 300] on input "MOP/10253/A" at bounding box center [706, 294] width 355 height 56
click at [952, 586] on div "To access all your dashboards, Login with your RelianceHMO account MOP/10253/A …" at bounding box center [706, 341] width 554 height 554
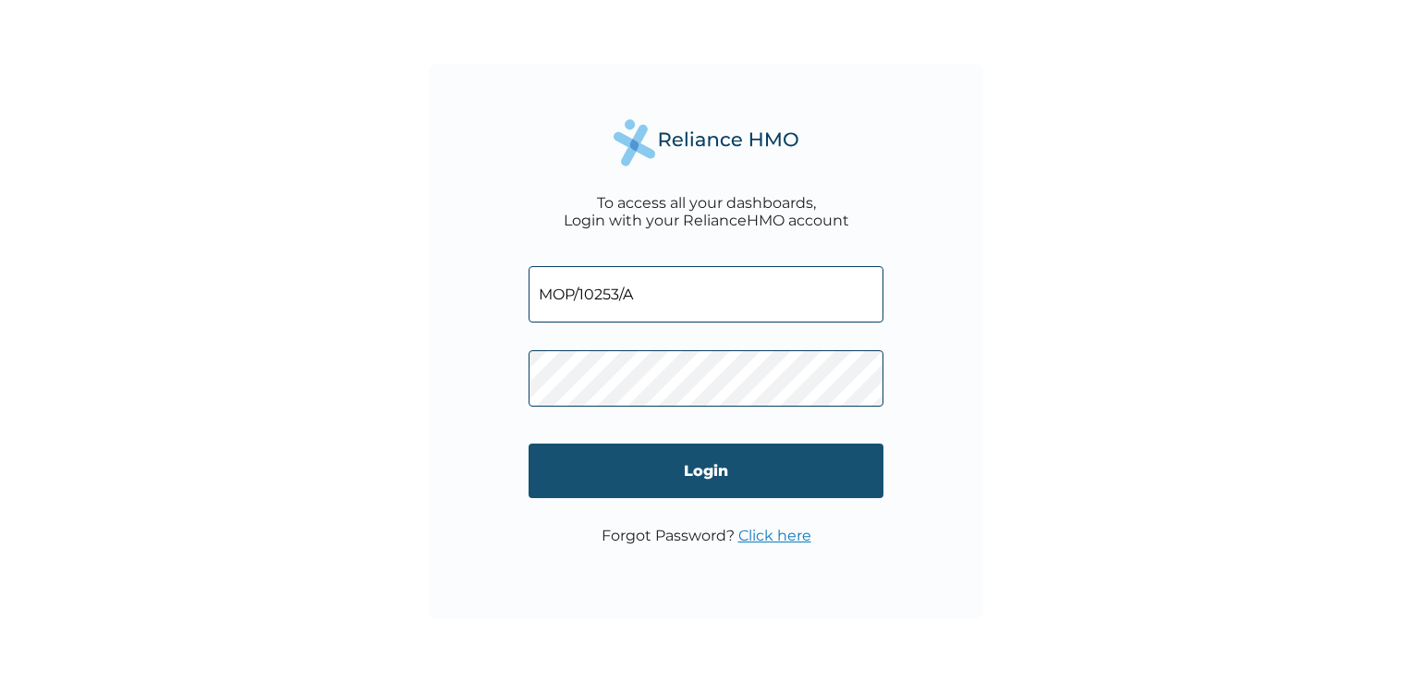
click at [710, 476] on input "Login" at bounding box center [706, 471] width 355 height 55
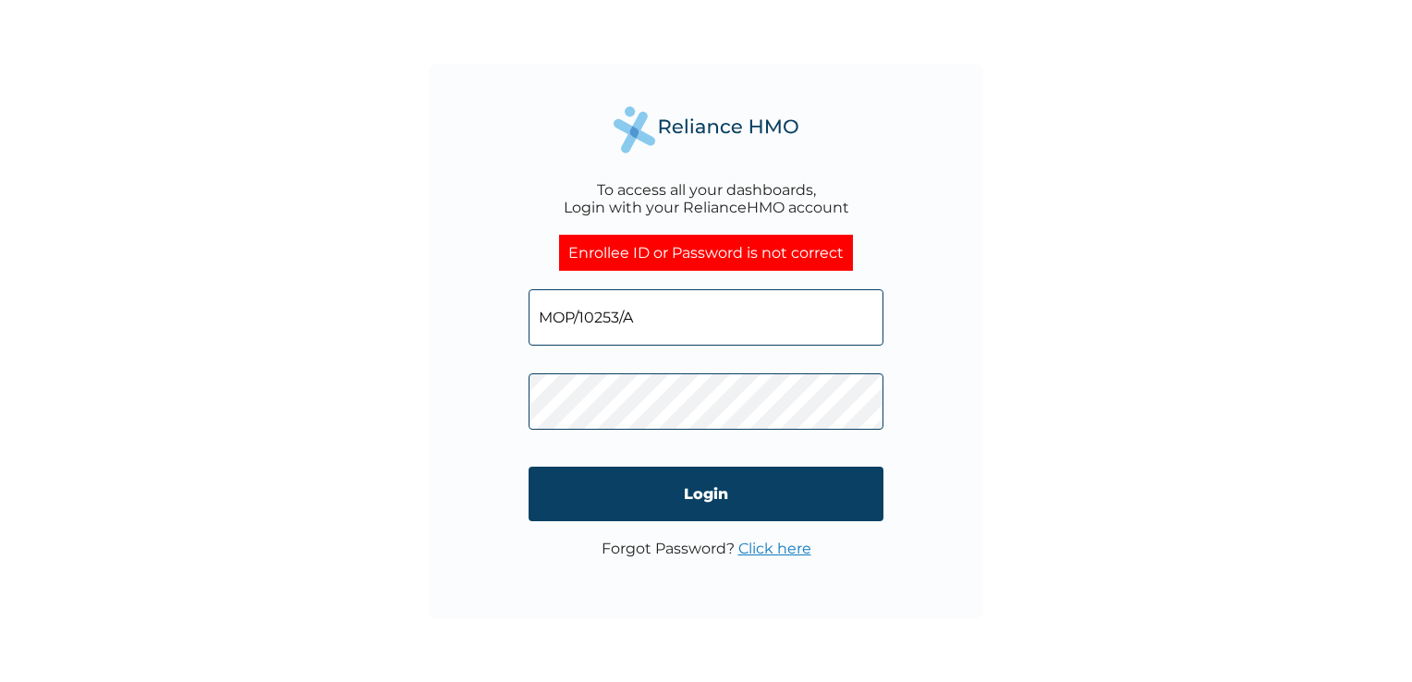
drag, startPoint x: 641, startPoint y: 327, endPoint x: 490, endPoint y: 326, distance: 151.6
click at [490, 326] on div "To access all your dashboards, Login with your RelianceHMO account Enrollee ID …" at bounding box center [706, 341] width 554 height 554
type input "Priscilla"
click at [791, 450] on form "Priscilla Login" at bounding box center [706, 405] width 355 height 269
click at [1070, 562] on div "To access all your dashboards, Login with your RelianceHMO account Enrollee ID …" at bounding box center [706, 341] width 1412 height 682
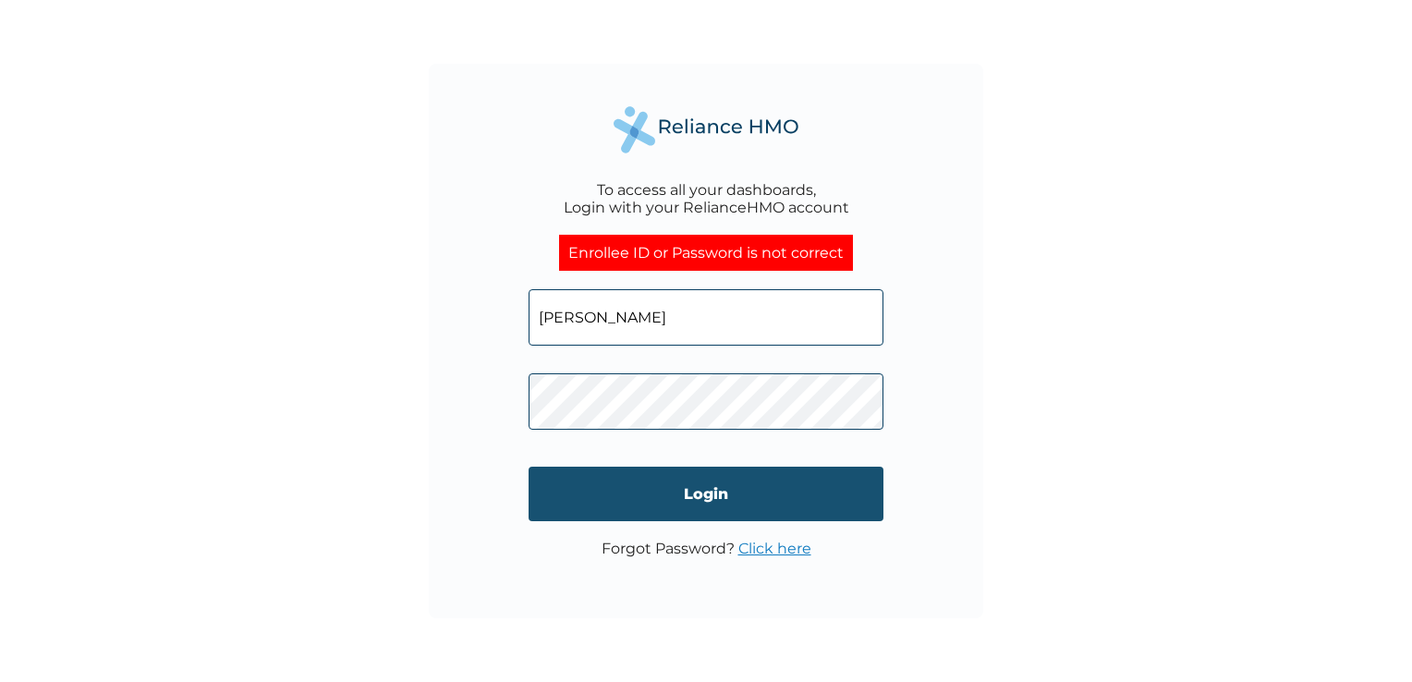
click at [717, 503] on input "Login" at bounding box center [706, 494] width 355 height 55
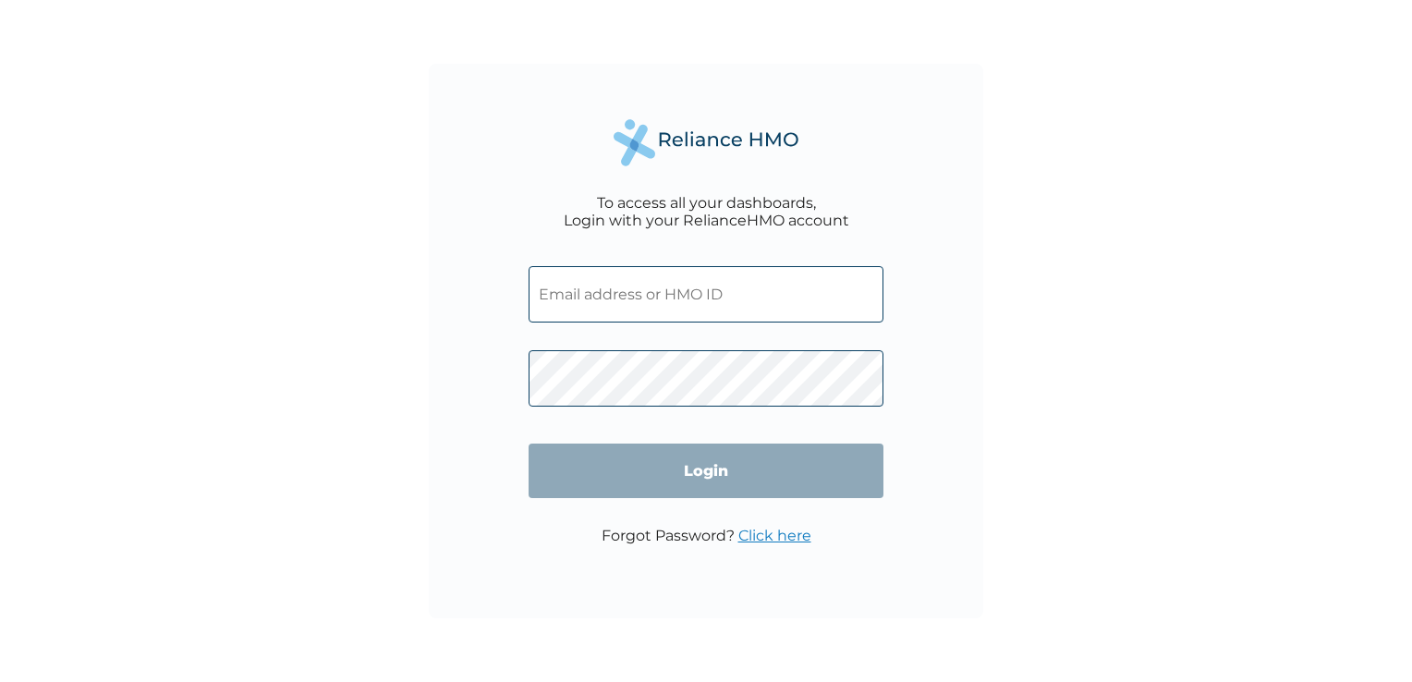
type input "MOP/10253/A"
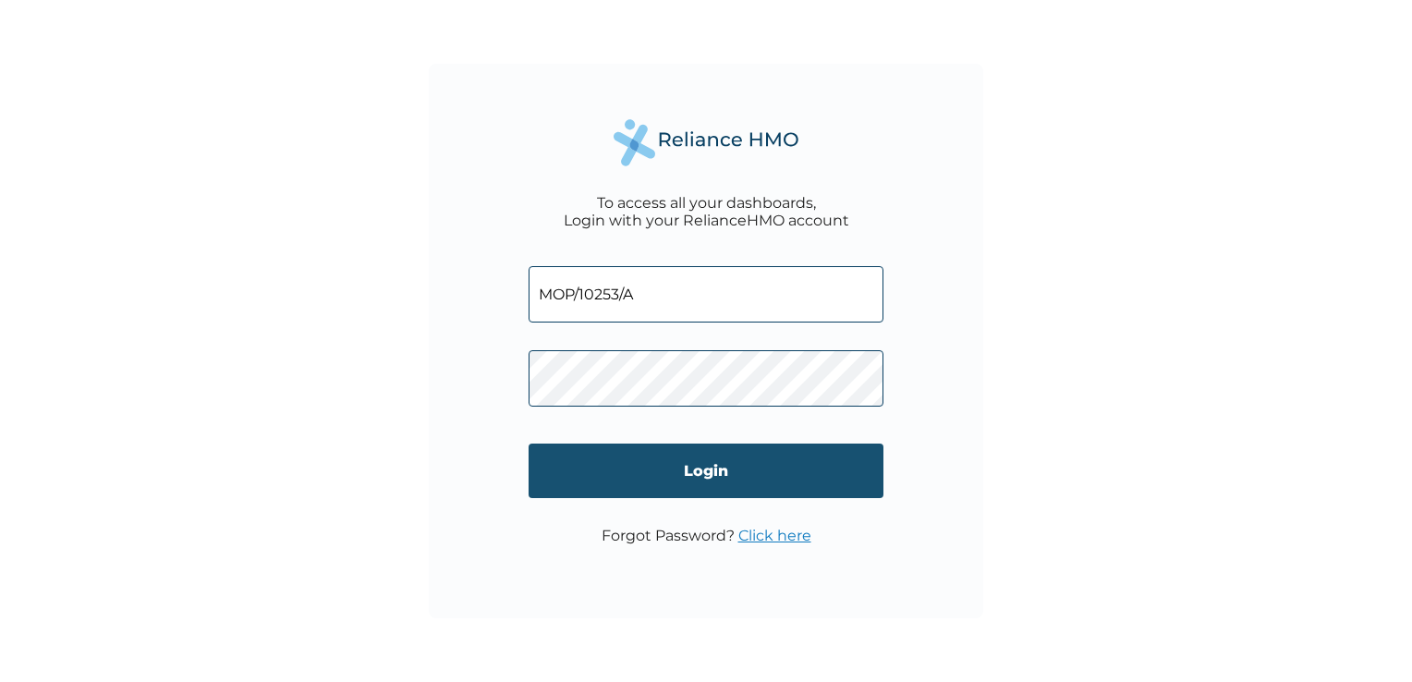
click at [725, 481] on input "Login" at bounding box center [706, 471] width 355 height 55
